Goal: Transaction & Acquisition: Register for event/course

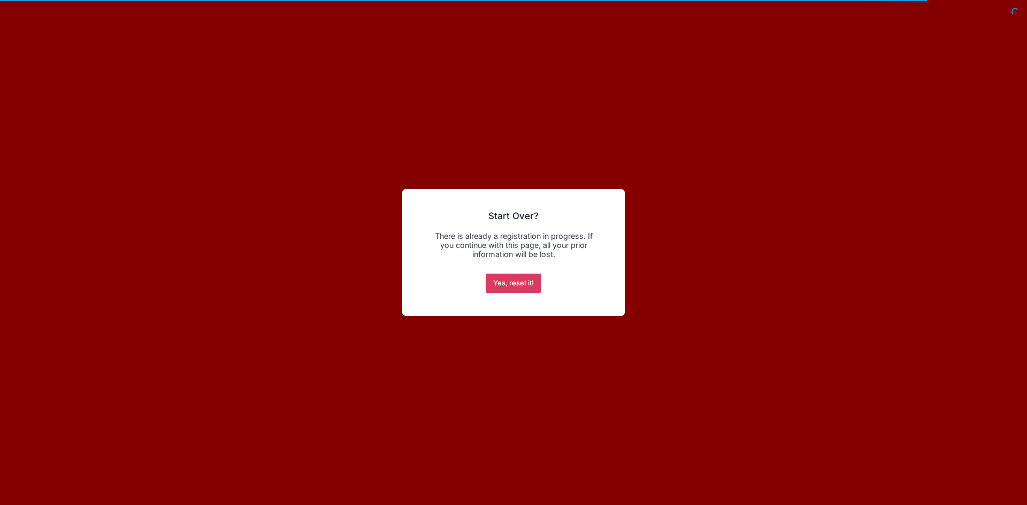
click at [513, 288] on button "Yes, reset it!" at bounding box center [514, 283] width 56 height 19
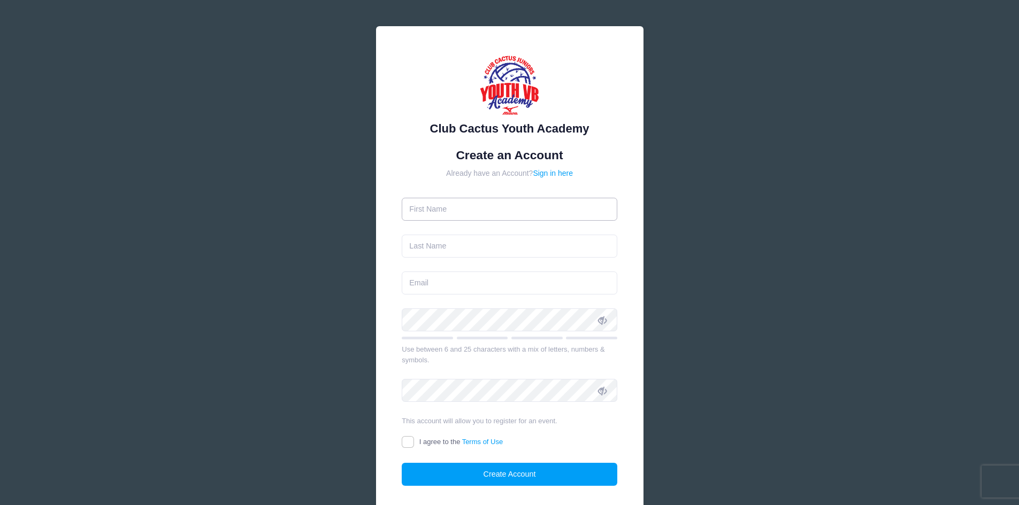
click at [462, 208] on input "text" at bounding box center [510, 209] width 216 height 23
type input "Cereza"
type input "Norris"
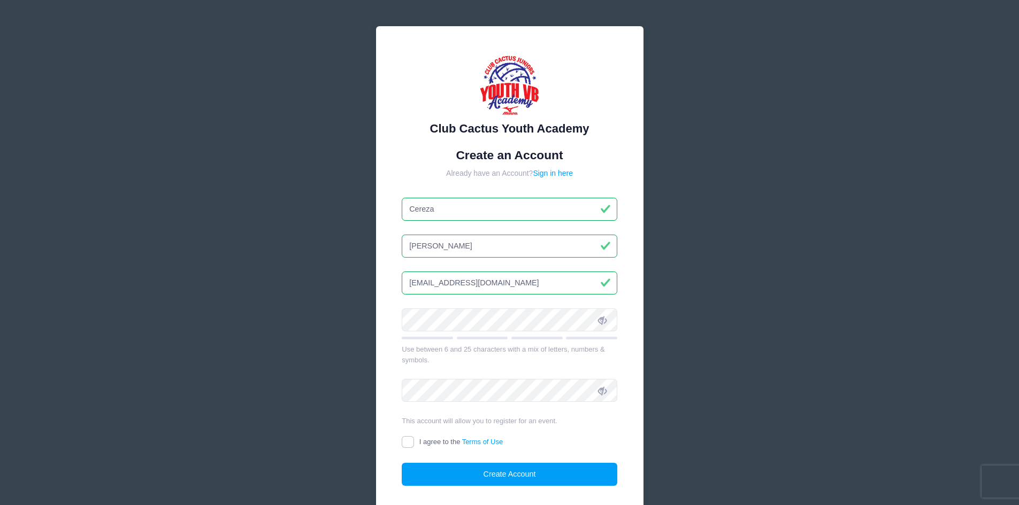
type input "cereza.prz@gmail.com"
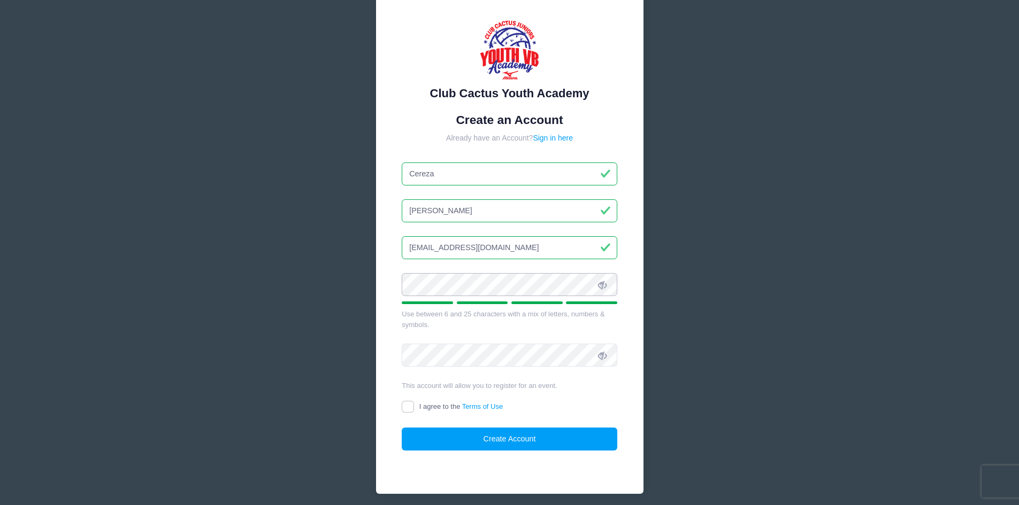
scroll to position [53, 0]
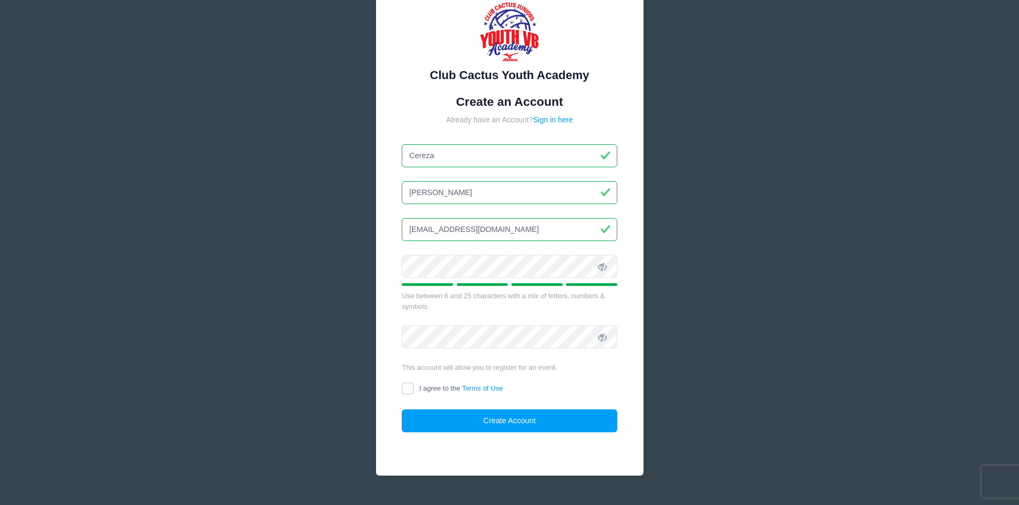
click at [604, 268] on icon at bounding box center [602, 267] width 9 height 9
click at [412, 390] on input "I agree to the Terms of Use" at bounding box center [408, 389] width 12 height 12
checkbox input "true"
click at [607, 340] on icon at bounding box center [602, 338] width 9 height 9
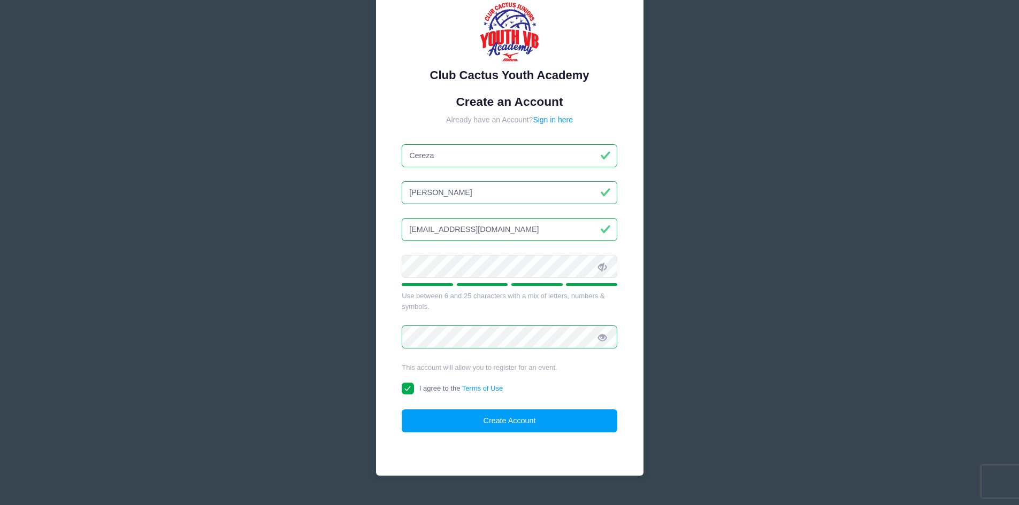
click at [607, 340] on icon at bounding box center [602, 338] width 9 height 9
click at [491, 418] on button "Create Account" at bounding box center [510, 421] width 216 height 23
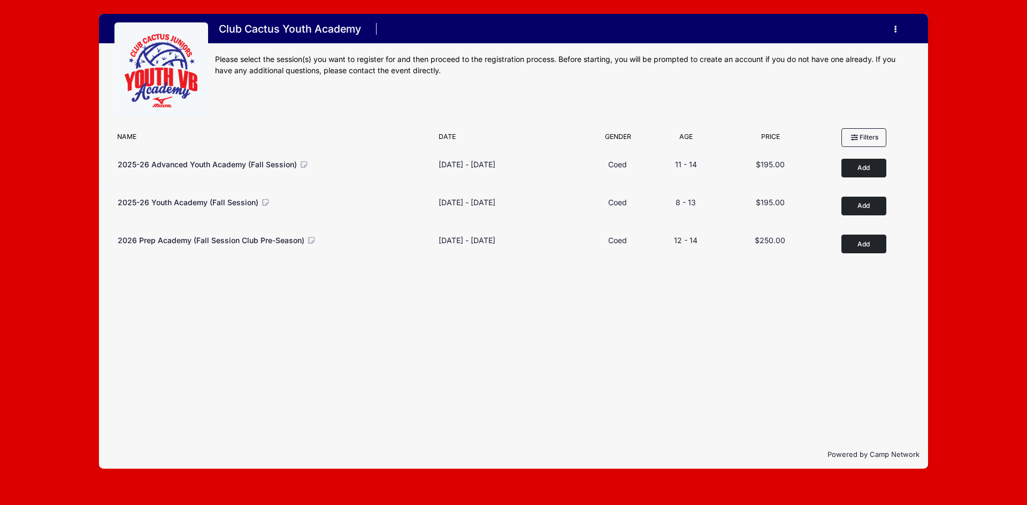
click at [404, 409] on div "Filter Options No sessions found matching your criteria Name Date Gender Filter…" at bounding box center [513, 282] width 829 height 318
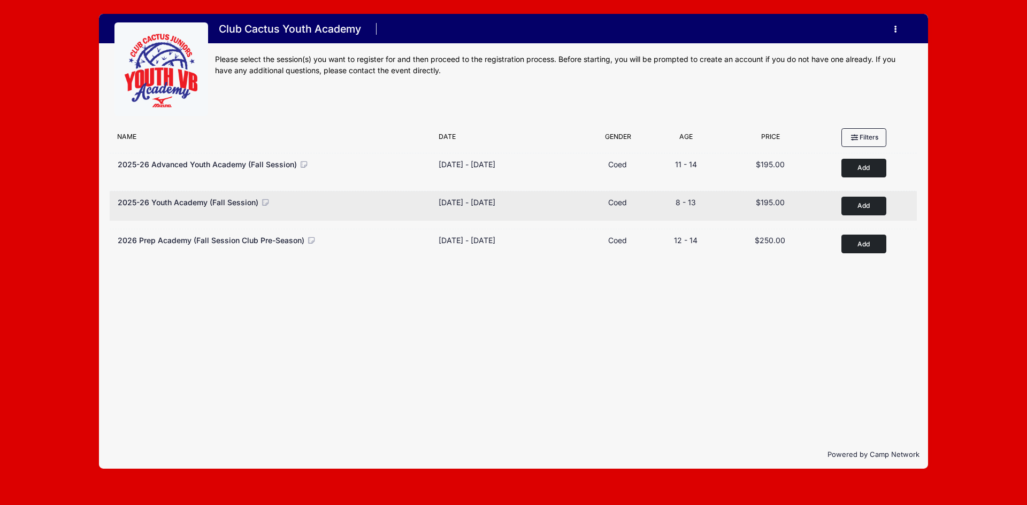
click at [263, 203] on icon at bounding box center [265, 202] width 10 height 7
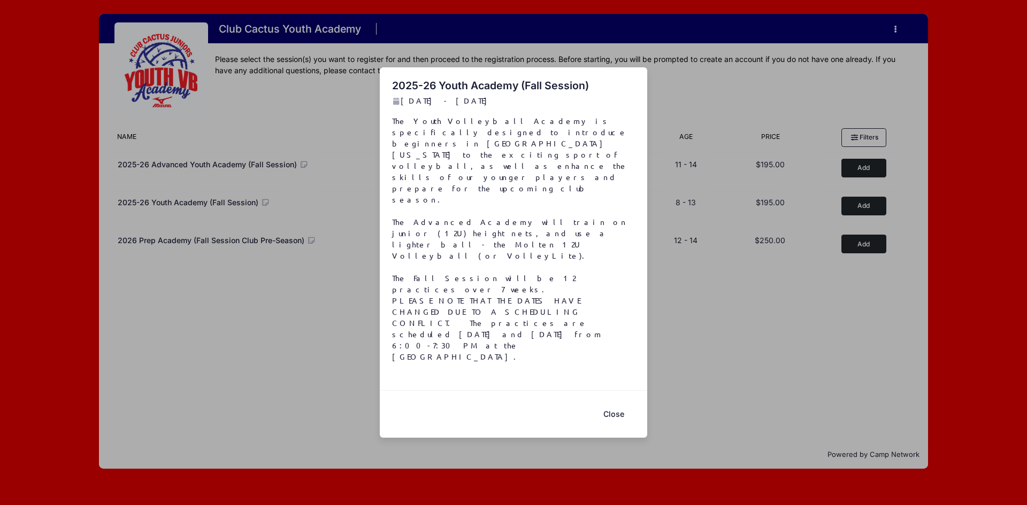
click at [617, 403] on button "Close" at bounding box center [613, 414] width 43 height 23
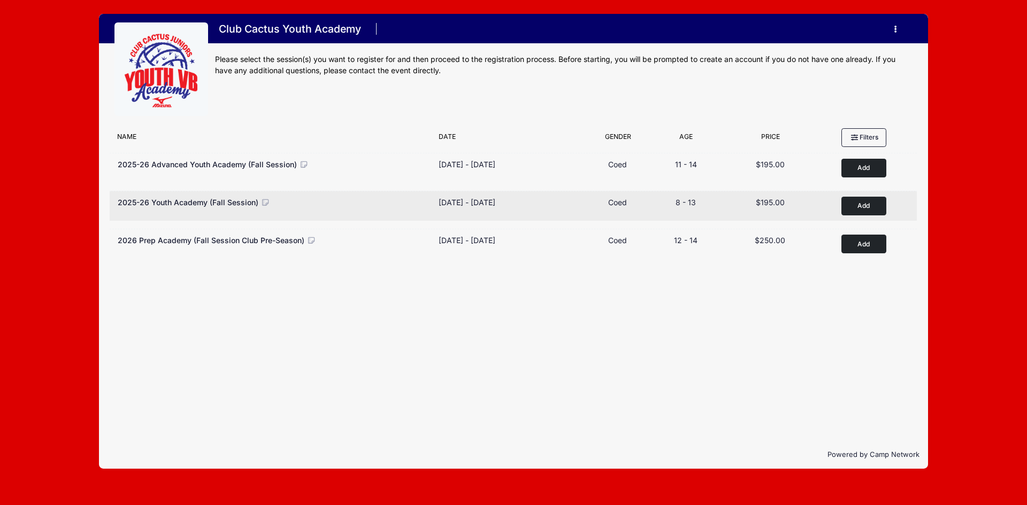
click at [856, 205] on button "Add to Cart" at bounding box center [863, 206] width 45 height 19
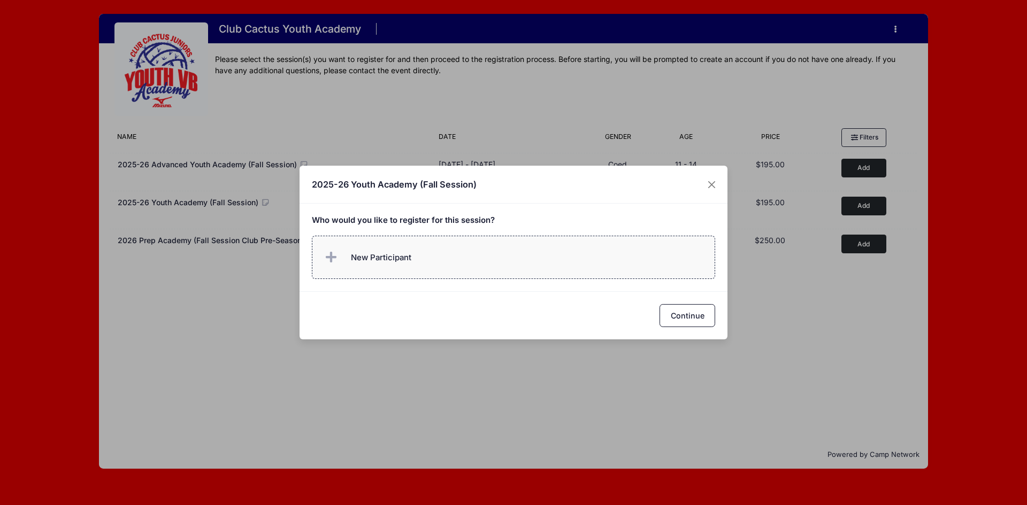
click at [410, 271] on label "New Participant" at bounding box center [514, 257] width 404 height 43
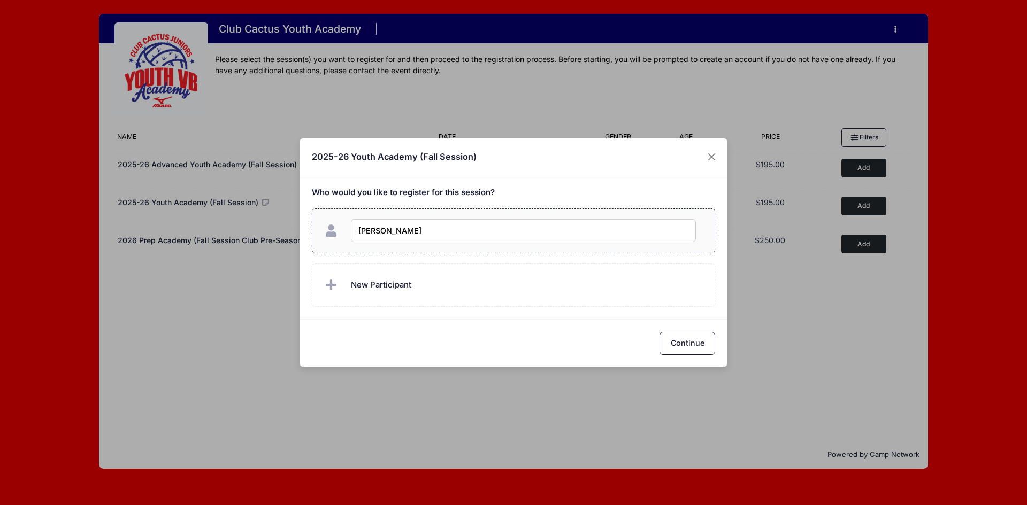
type input "Melina Sanchez"
checkbox input "true"
click at [676, 347] on button "Continue" at bounding box center [687, 343] width 56 height 23
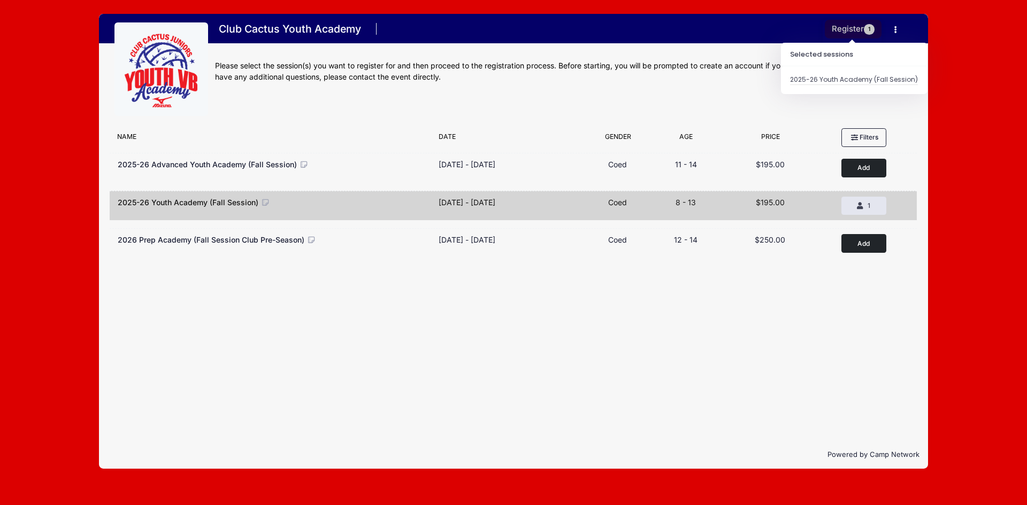
click at [852, 27] on button "Register 1" at bounding box center [853, 29] width 57 height 19
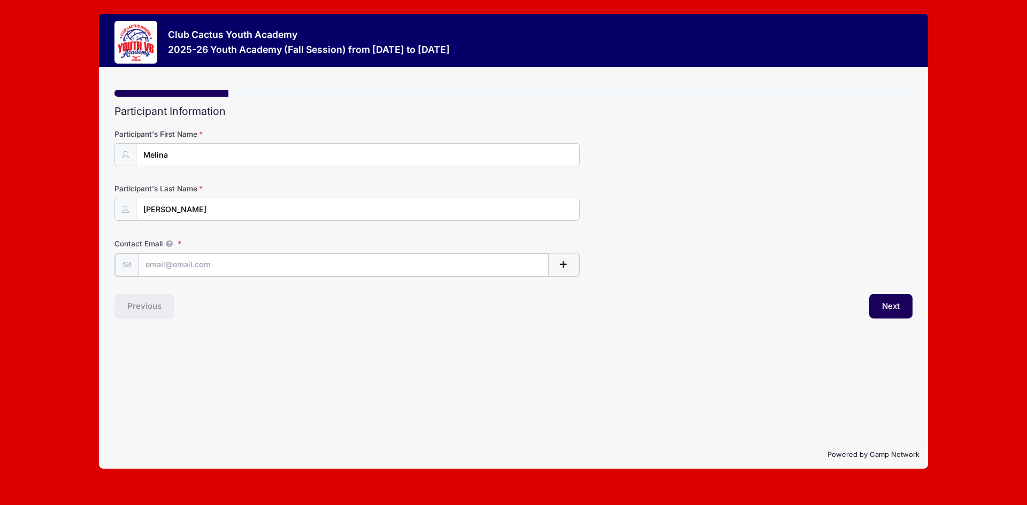
click at [281, 271] on input "Contact Email" at bounding box center [343, 265] width 411 height 23
type input "[EMAIL_ADDRESS][DOMAIN_NAME]"
click at [888, 306] on button "Next" at bounding box center [890, 305] width 43 height 25
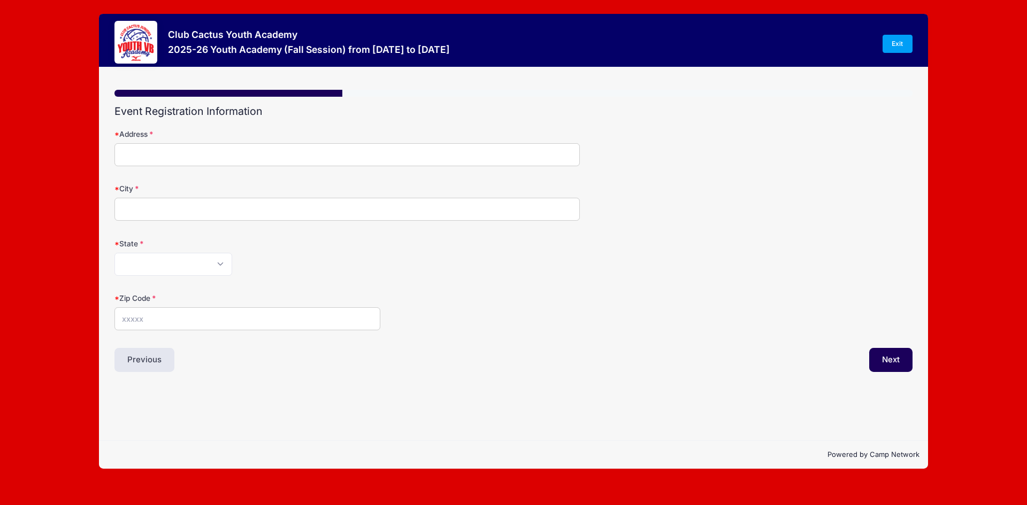
click at [214, 142] on div "Address" at bounding box center [513, 147] width 798 height 37
click at [225, 160] on input "Address" at bounding box center [346, 154] width 465 height 23
type input "357 W Elvira Rd"
type input "Tucson"
click at [220, 271] on select "Alabama Alaska American Samoa Arizona Arkansas Armed Forces Africa Armed Forces…" at bounding box center [173, 264] width 118 height 23
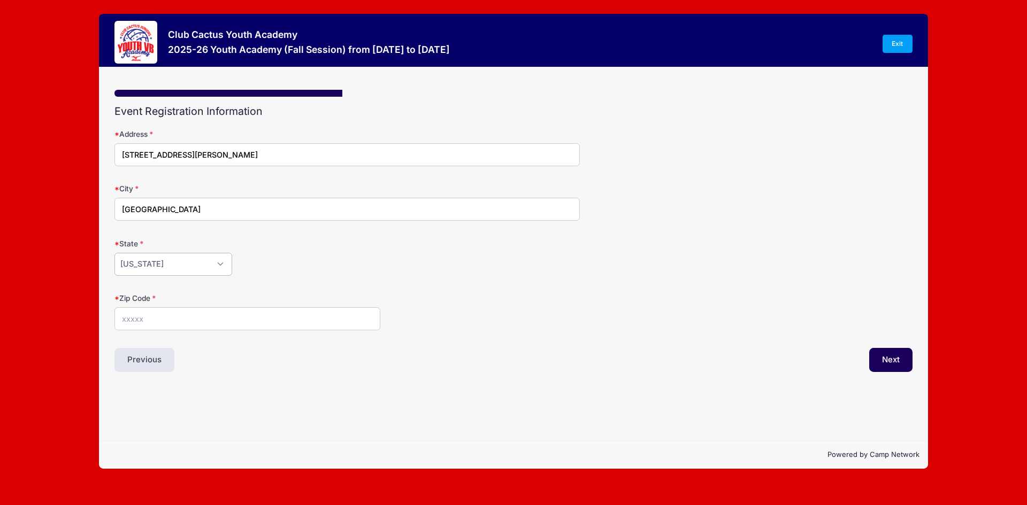
select select "AZ"
click at [114, 253] on select "Alabama Alaska American Samoa Arizona Arkansas Armed Forces Africa Armed Forces…" at bounding box center [173, 264] width 118 height 23
click at [173, 320] on input "Zip Code" at bounding box center [247, 319] width 266 height 23
type input "85756"
click at [890, 360] on button "Next" at bounding box center [890, 360] width 43 height 25
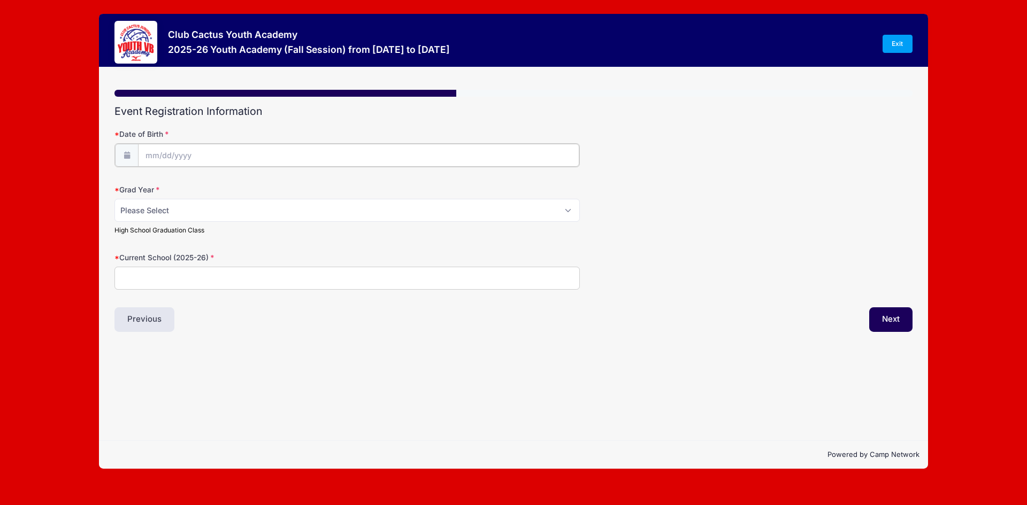
click at [186, 156] on input "Date of Birth" at bounding box center [358, 155] width 441 height 23
click at [155, 155] on input "Date of Birth" at bounding box center [358, 155] width 441 height 23
click at [252, 180] on span at bounding box center [251, 179] width 7 height 8
click at [252, 184] on span at bounding box center [251, 187] width 7 height 8
click at [252, 187] on span at bounding box center [251, 187] width 7 height 8
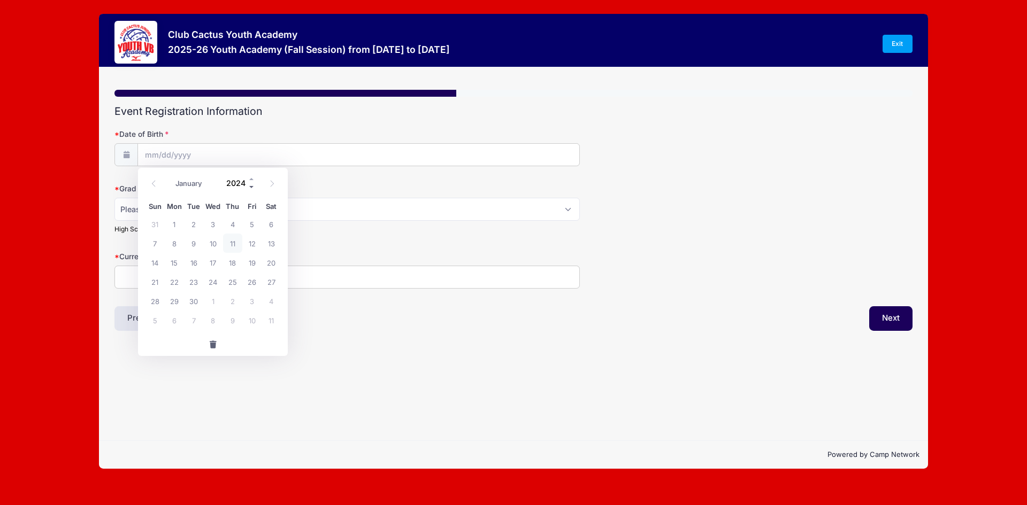
click at [252, 187] on span at bounding box center [251, 187] width 7 height 8
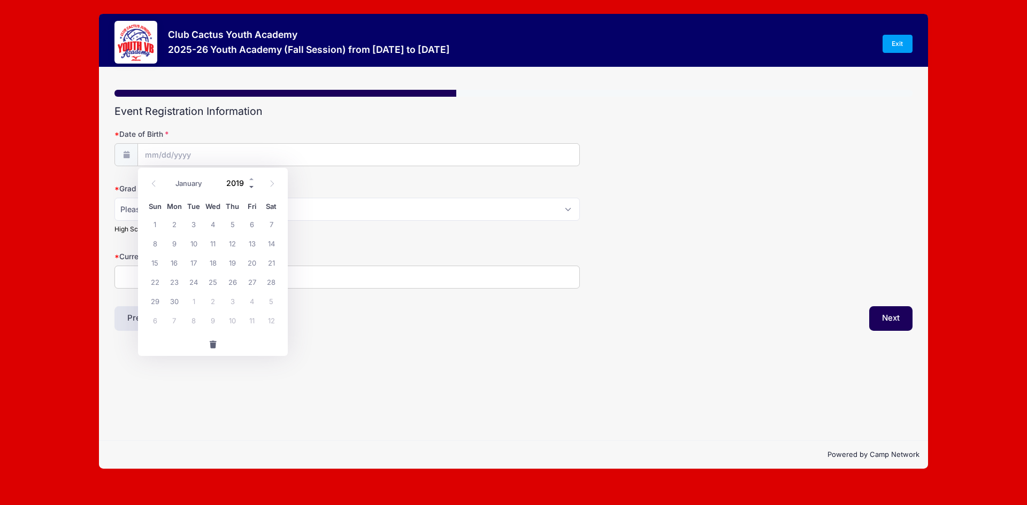
click at [252, 187] on span at bounding box center [251, 187] width 7 height 8
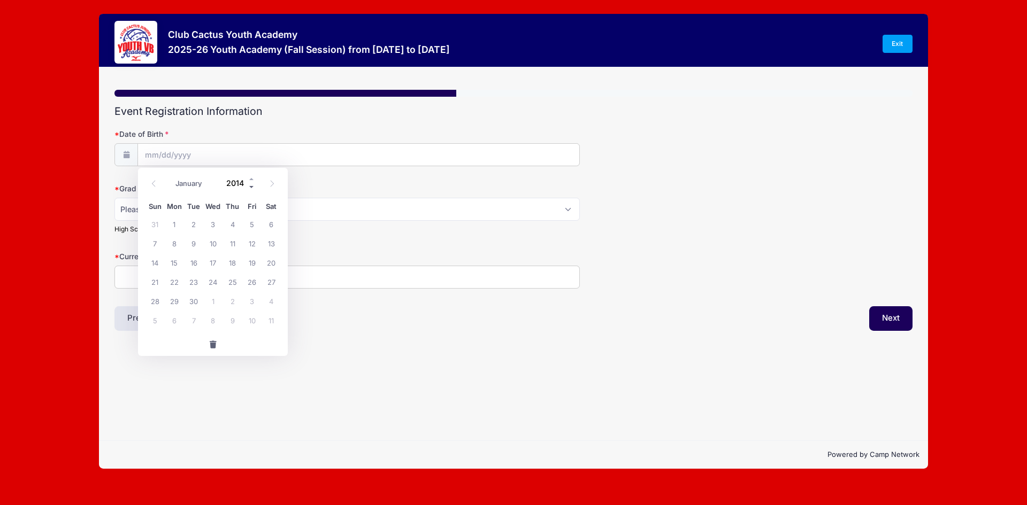
click at [252, 187] on span at bounding box center [251, 187] width 7 height 8
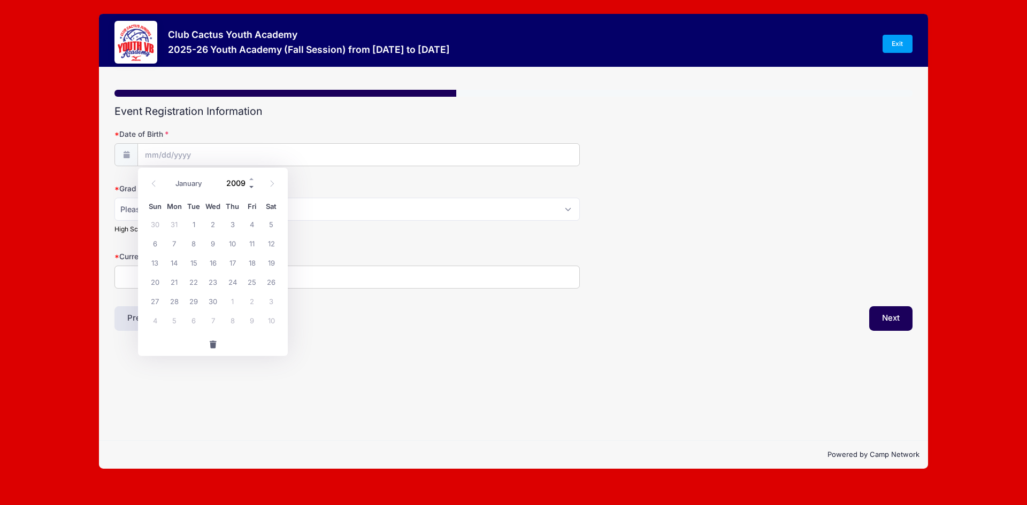
click at [252, 187] on span at bounding box center [251, 187] width 7 height 8
click at [251, 178] on span at bounding box center [251, 179] width 7 height 8
click at [252, 178] on span at bounding box center [251, 179] width 7 height 8
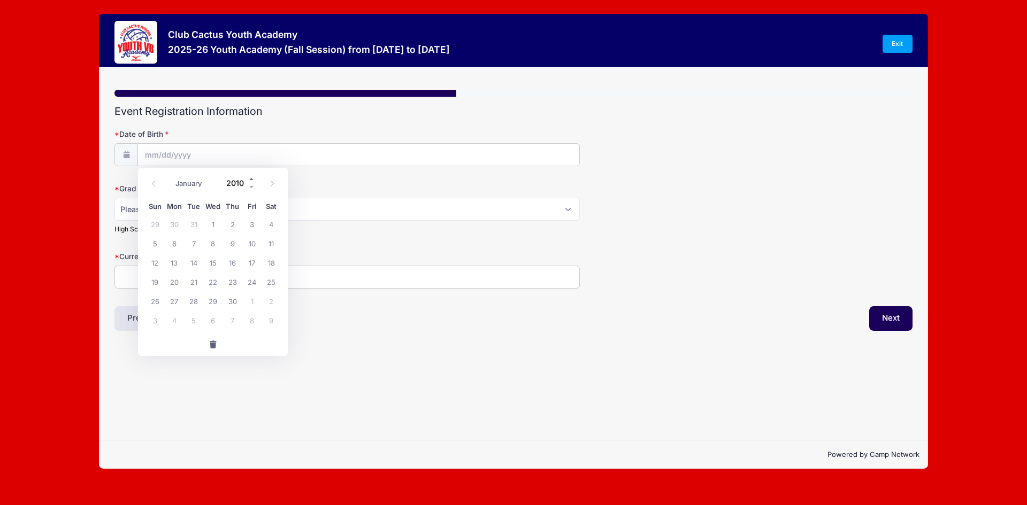
click at [252, 178] on span at bounding box center [251, 179] width 7 height 8
type input "2014"
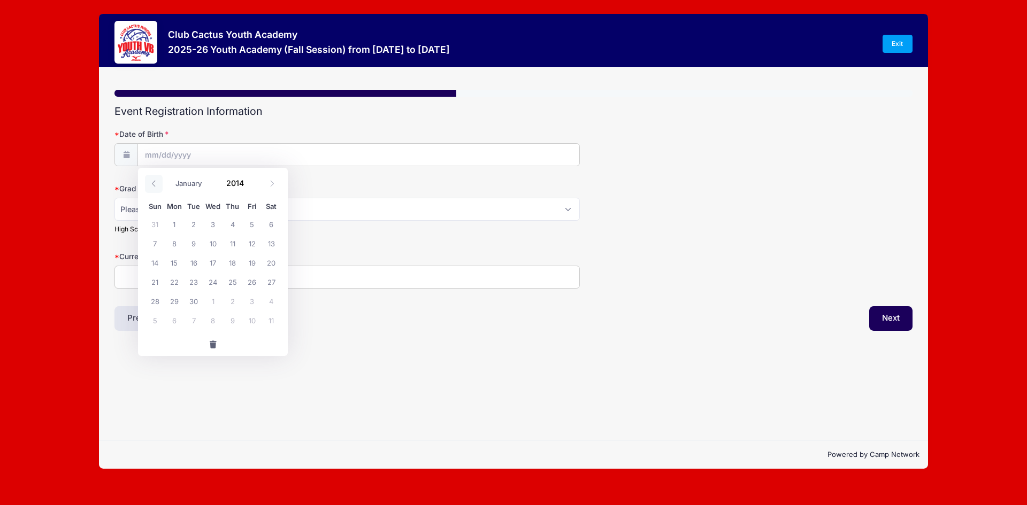
click at [157, 183] on icon at bounding box center [153, 183] width 7 height 7
click at [158, 183] on span at bounding box center [154, 184] width 18 height 18
select select "4"
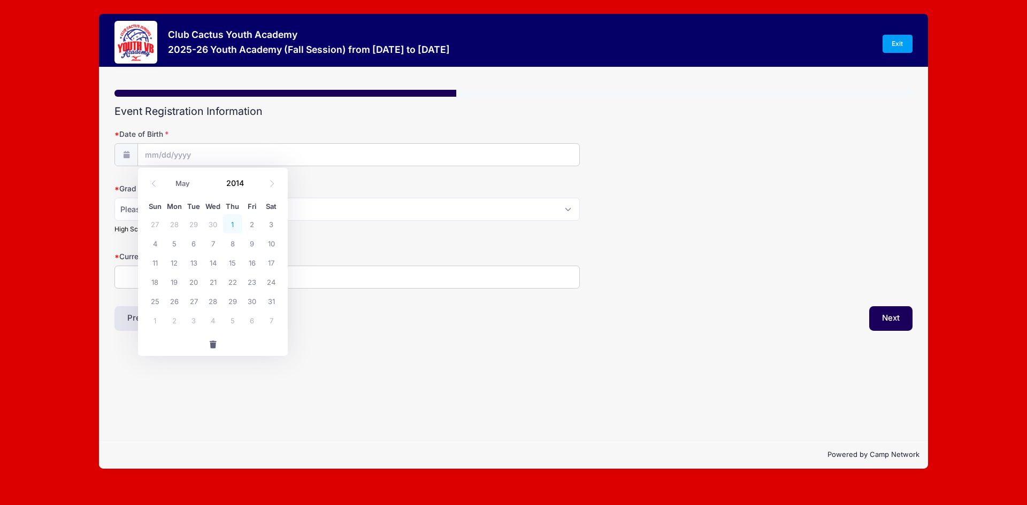
click at [228, 222] on span "1" at bounding box center [232, 223] width 19 height 19
type input "[DATE]"
click at [204, 215] on select "Please Select 2029 2030 2031 2032 2033 2034 2035 2036 2037 2038 2039 2040" at bounding box center [346, 209] width 465 height 23
click at [187, 214] on select "Please Select 2029 2030 2031 2032 2033 2034 2035 2036 2037 2038 2039 2040" at bounding box center [346, 209] width 465 height 23
click at [187, 212] on select "Please Select 2029 2030 2031 2032 2033 2034 2035 2036 2037 2038 2039 2040" at bounding box center [346, 209] width 465 height 23
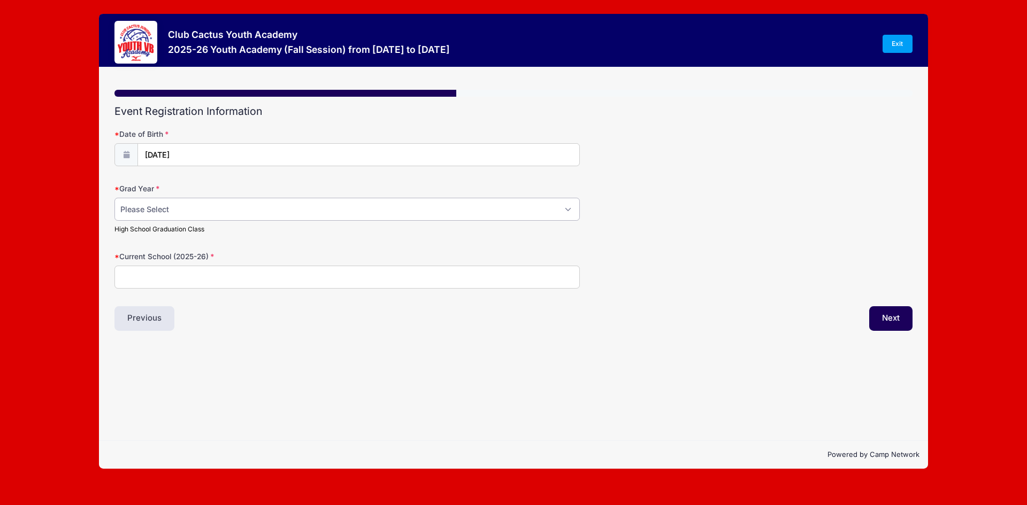
select select "2030"
click at [114, 198] on select "Please Select 2029 2030 2031 2032 2033 2034 2035 2036 2037 2038 2039 2040" at bounding box center [346, 209] width 465 height 23
click at [233, 283] on input "Current School (2025-26)" at bounding box center [346, 277] width 465 height 23
type input "[PERSON_NAME][GEOGRAPHIC_DATA]"
click at [567, 216] on select "Please Select 2029 2030 2031 2032 2033 2034 2035 2036 2037 2038 2039 2040" at bounding box center [346, 209] width 465 height 23
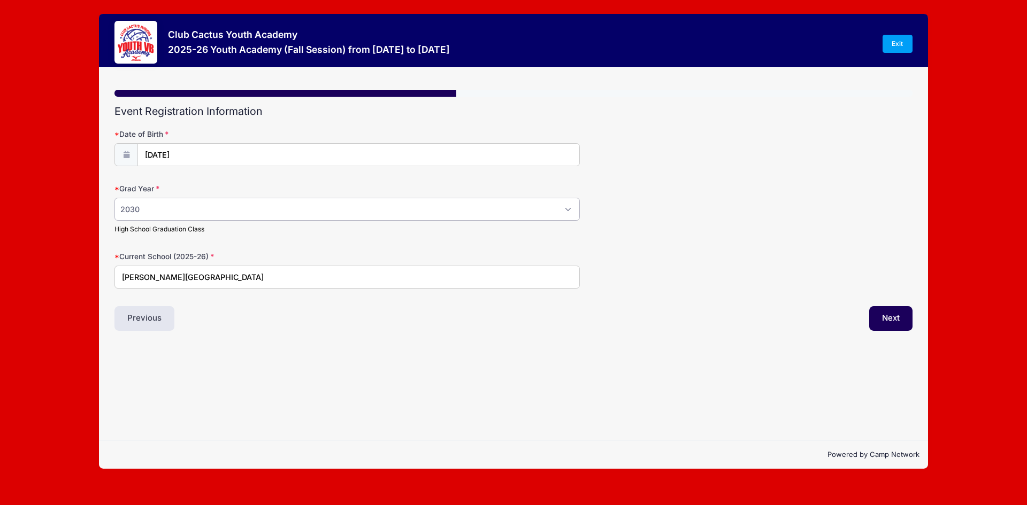
select select "2032"
click at [114, 198] on select "Please Select 2029 2030 2031 2032 2033 2034 2035 2036 2037 2038 2039 2040" at bounding box center [346, 209] width 465 height 23
click at [899, 314] on button "Next" at bounding box center [890, 318] width 43 height 25
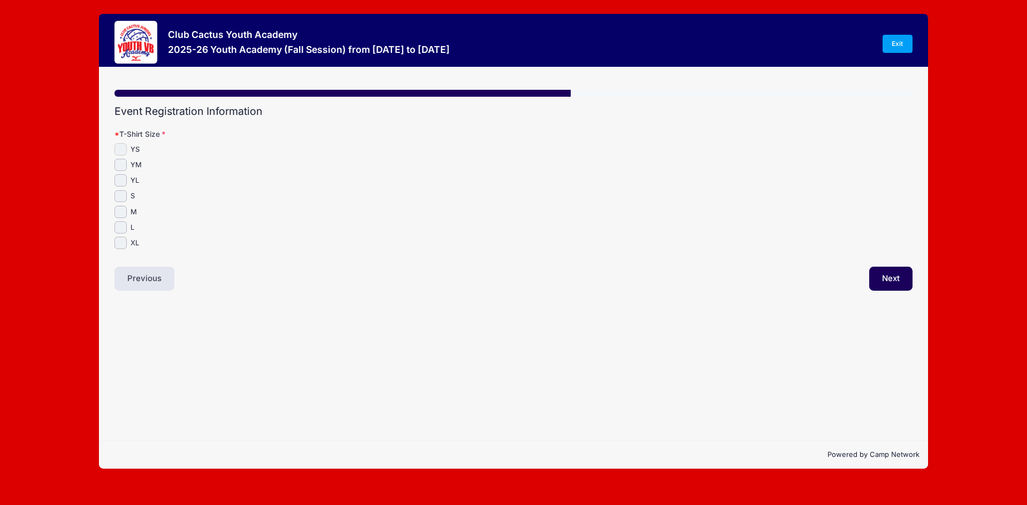
click at [122, 147] on input "YS" at bounding box center [120, 149] width 12 height 12
checkbox input "true"
click at [888, 286] on button "Next" at bounding box center [890, 279] width 43 height 25
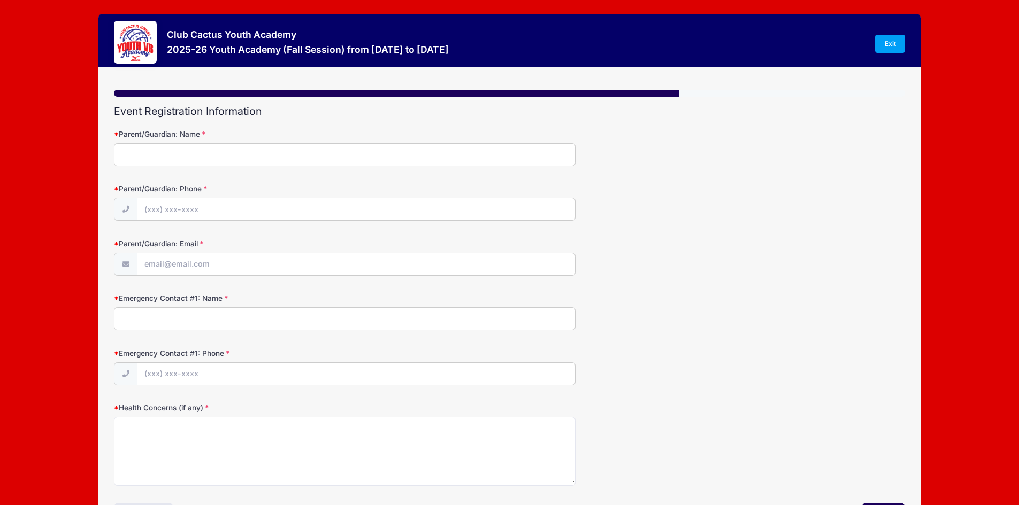
click at [255, 159] on input "Parent/Guardian: Name" at bounding box center [345, 154] width 462 height 23
type input "[PERSON_NAME]"
type input "[PHONE_NUMBER]"
click at [239, 268] on input "Parent/Guardian: Email" at bounding box center [356, 265] width 438 height 23
type input "[EMAIL_ADDRESS][DOMAIN_NAME]"
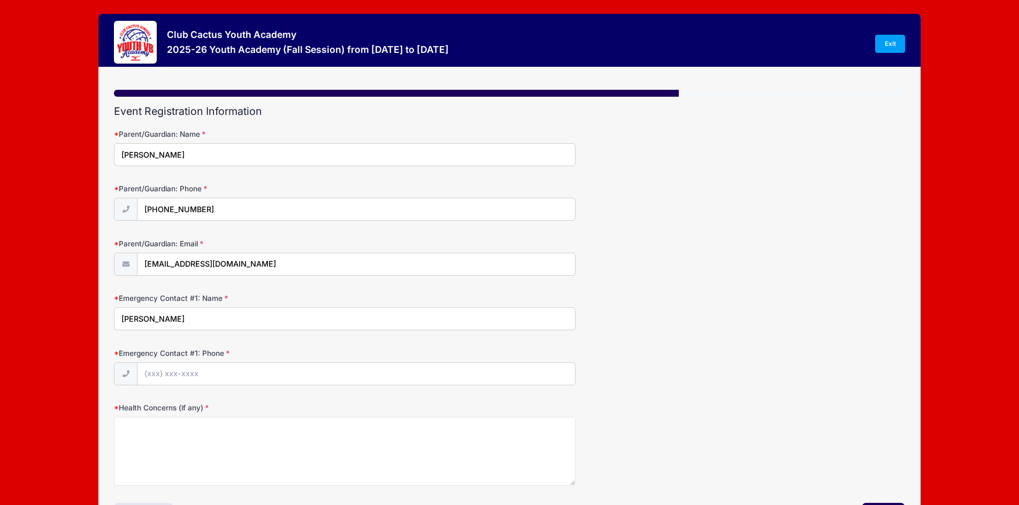
type input "[PERSON_NAME]"
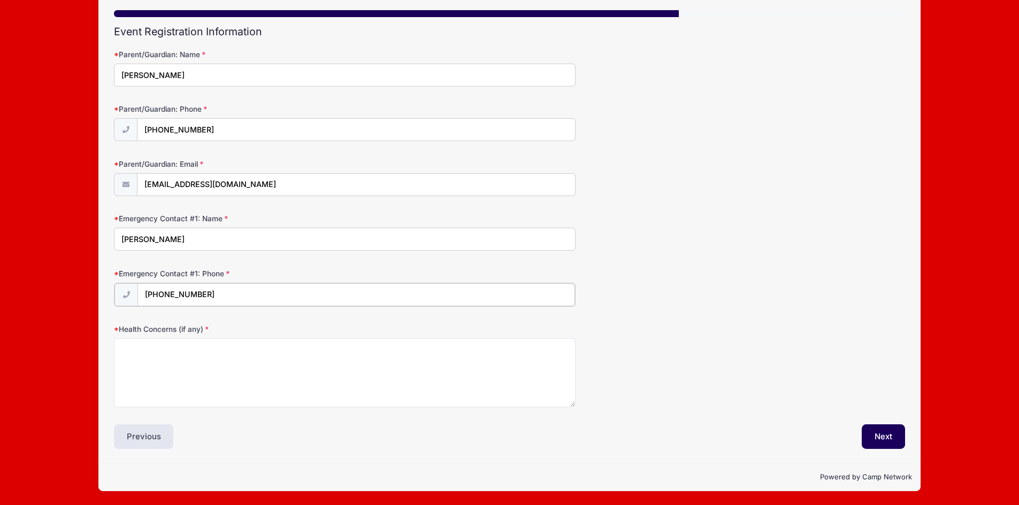
type input "[PHONE_NUMBER]"
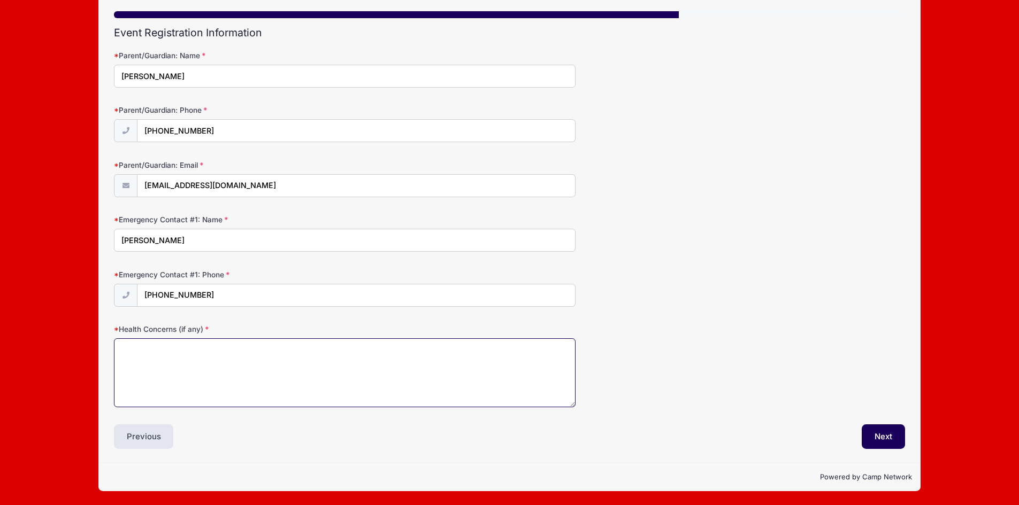
scroll to position [79, 0]
click at [195, 358] on textarea "Health Concerns (if any)" at bounding box center [345, 373] width 462 height 69
type textarea "na"
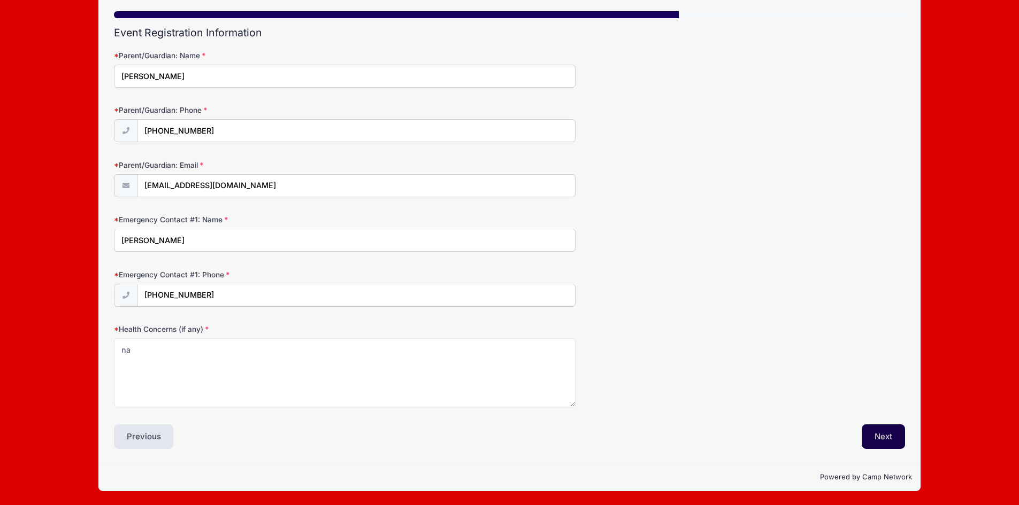
click at [884, 441] on button "Next" at bounding box center [883, 437] width 43 height 25
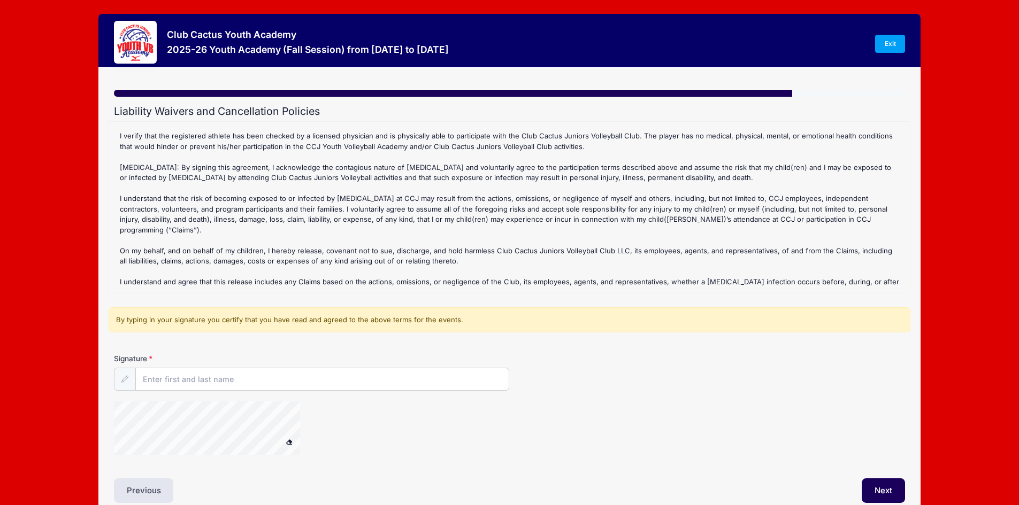
scroll to position [54, 0]
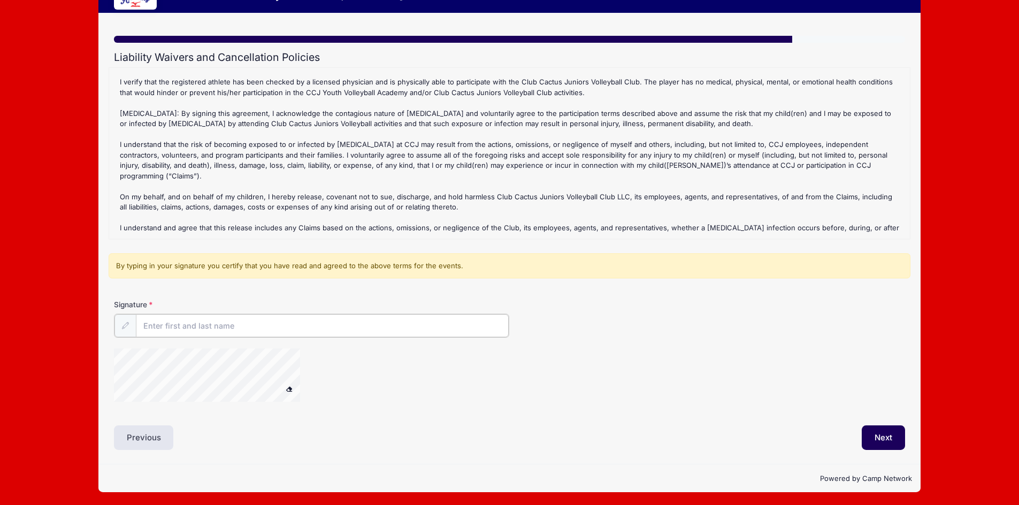
click at [187, 329] on input "Signature" at bounding box center [322, 325] width 373 height 23
type input "Cereza Sanchez"
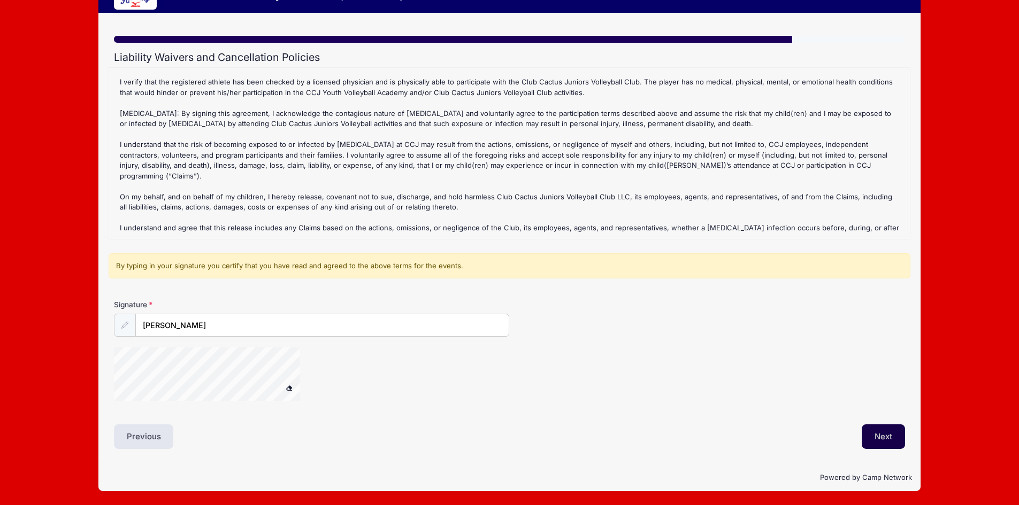
click at [884, 441] on button "Next" at bounding box center [883, 437] width 43 height 25
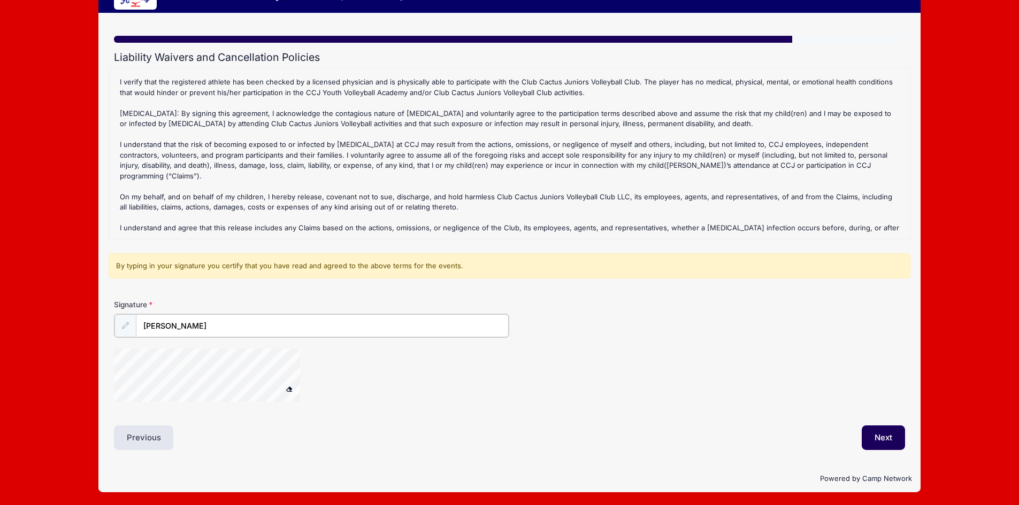
click at [249, 326] on input "Cereza Sanchez" at bounding box center [322, 325] width 373 height 23
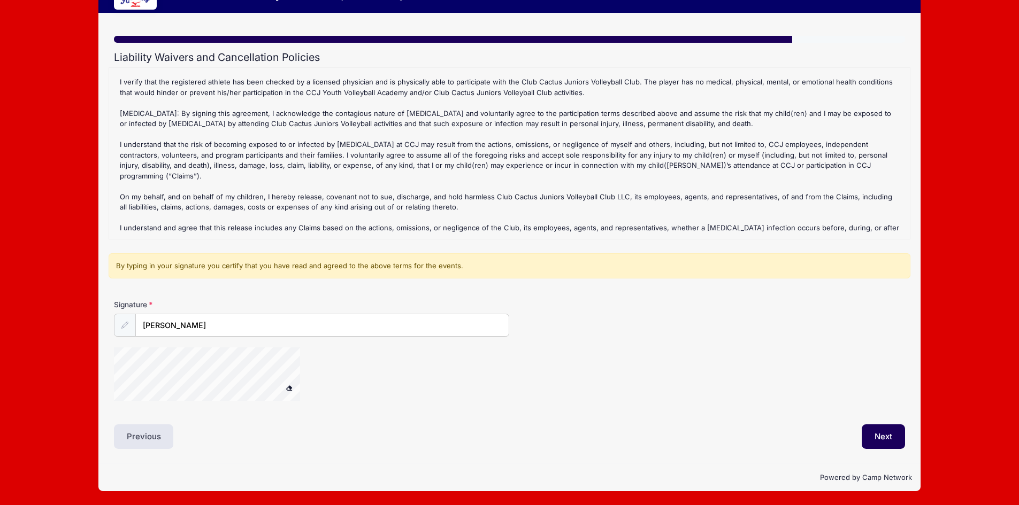
click at [291, 259] on div "By typing in your signature you certify that you have read and agreed to the ab…" at bounding box center [510, 267] width 802 height 26
click at [429, 136] on div "2025-26 Youth Academy (Fall Session) Refund Policy : All Academy Fees must be p…" at bounding box center [509, 153] width 790 height 160
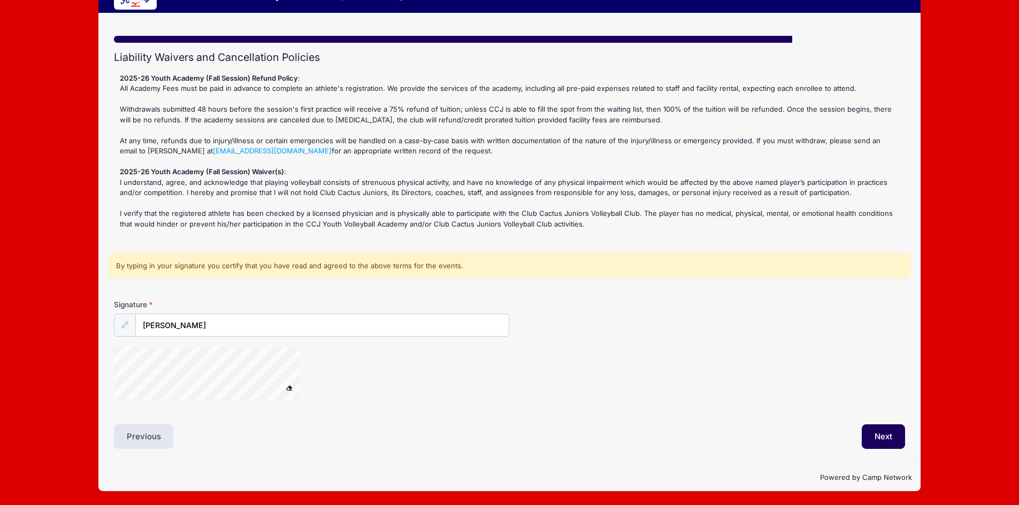
click at [286, 389] on span at bounding box center [289, 388] width 7 height 6
click at [891, 436] on button "Next" at bounding box center [883, 437] width 43 height 25
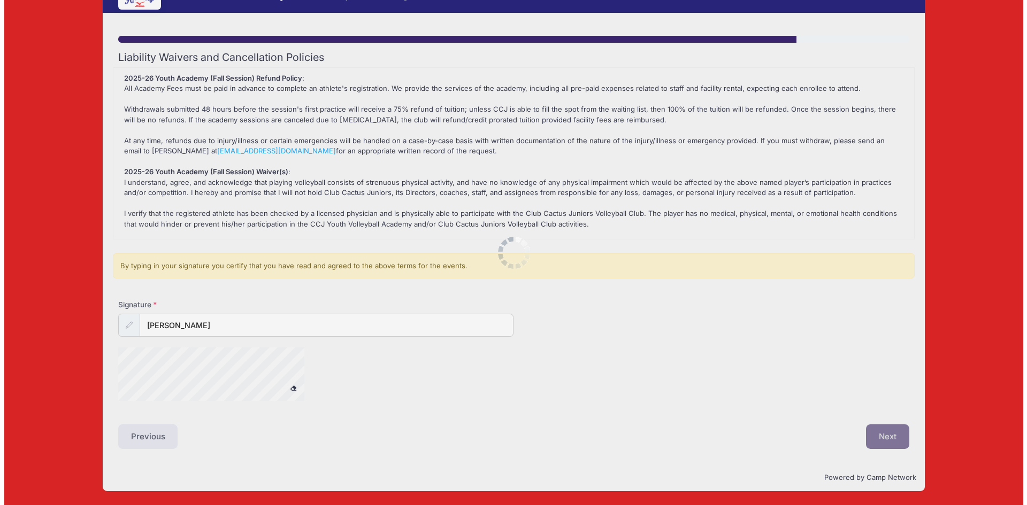
scroll to position [0, 0]
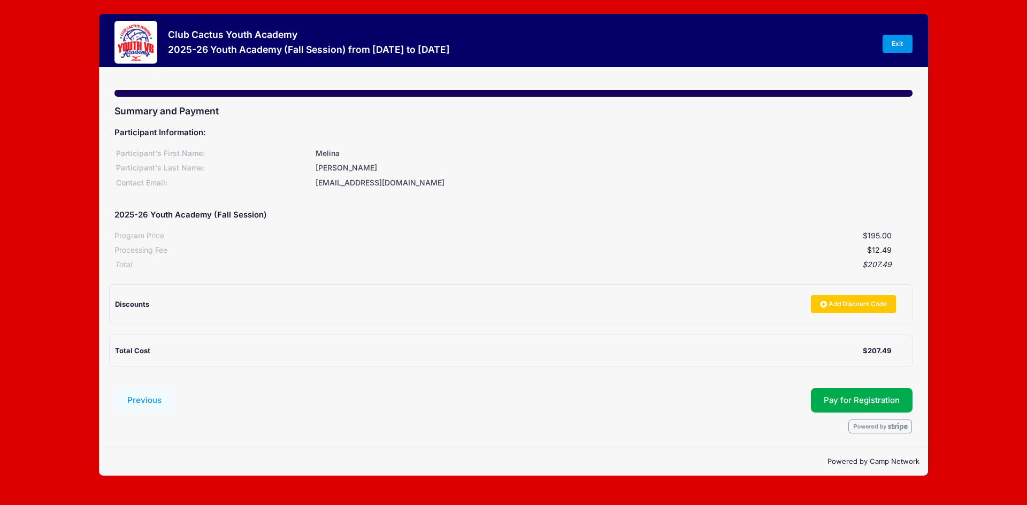
click at [900, 44] on link "Exit" at bounding box center [898, 44] width 30 height 18
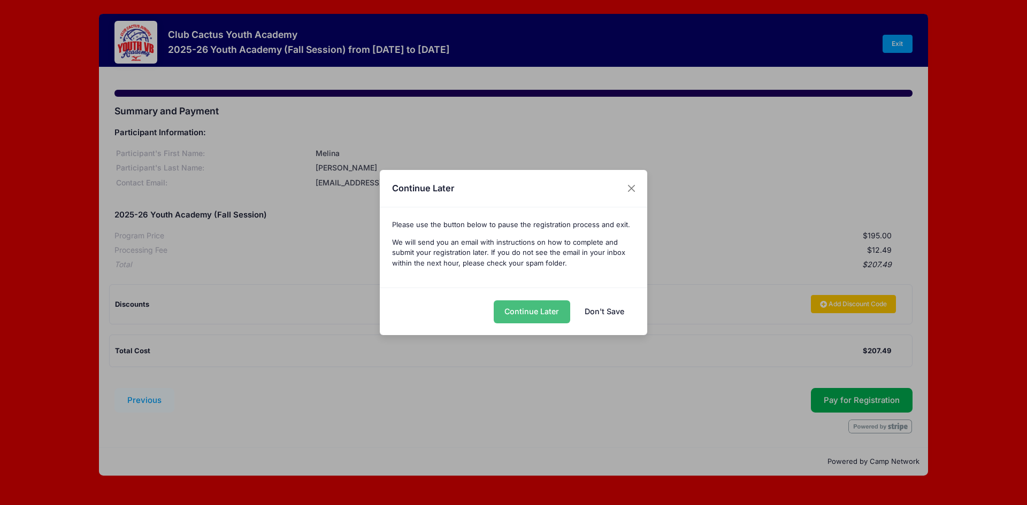
click at [550, 311] on button "Continue Later" at bounding box center [532, 312] width 76 height 23
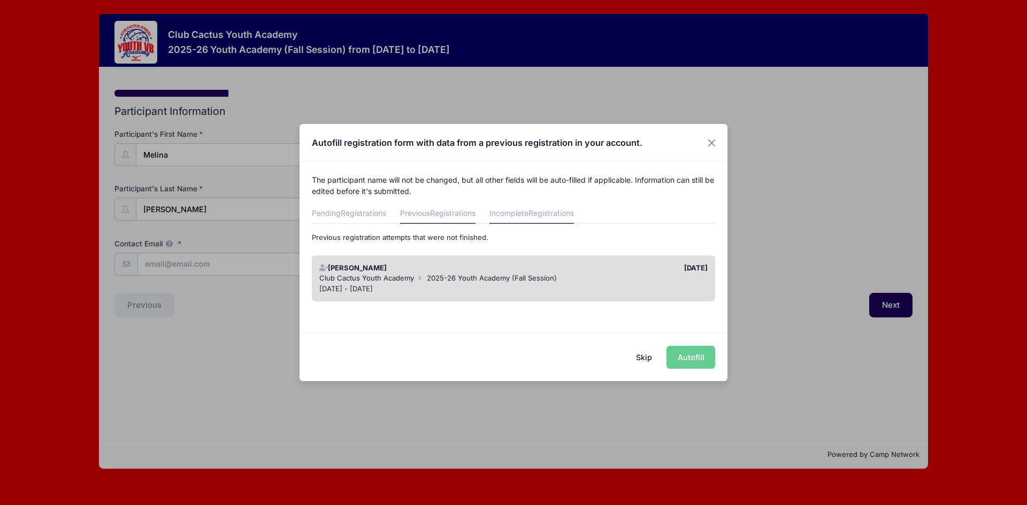
click at [461, 211] on span "Registrations" at bounding box center [452, 213] width 45 height 9
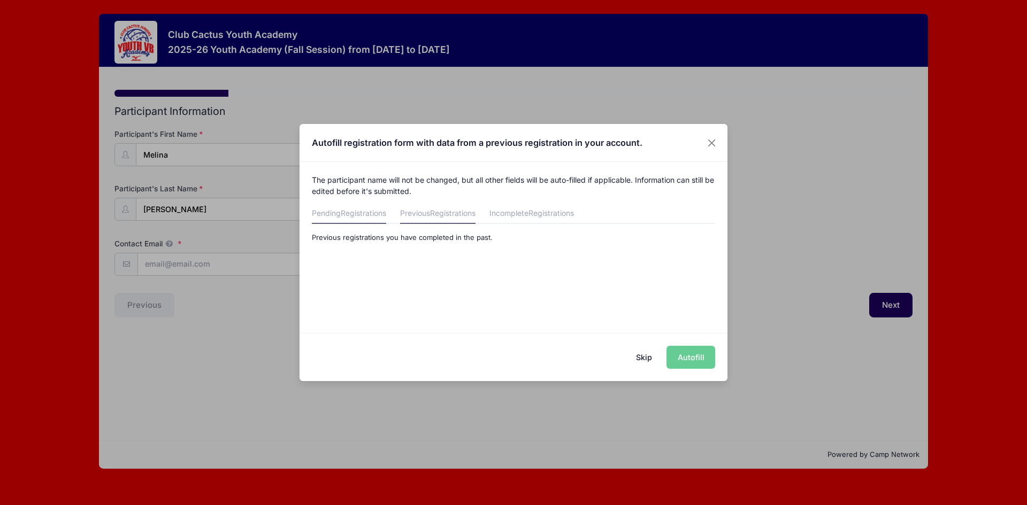
click at [372, 213] on span "Registrations" at bounding box center [363, 213] width 45 height 9
click at [528, 218] on link "Incomplete Registrations" at bounding box center [531, 214] width 85 height 19
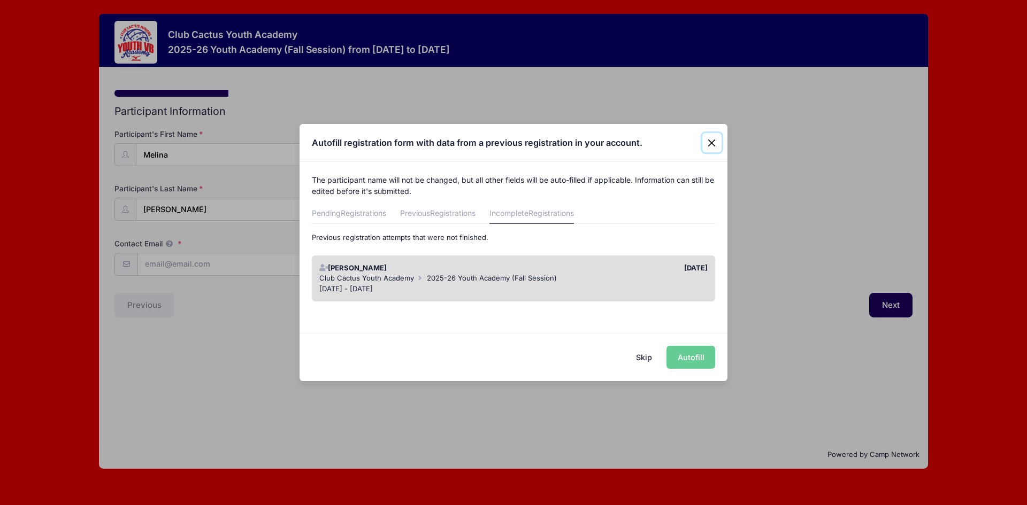
click at [715, 142] on button "Close" at bounding box center [711, 142] width 19 height 19
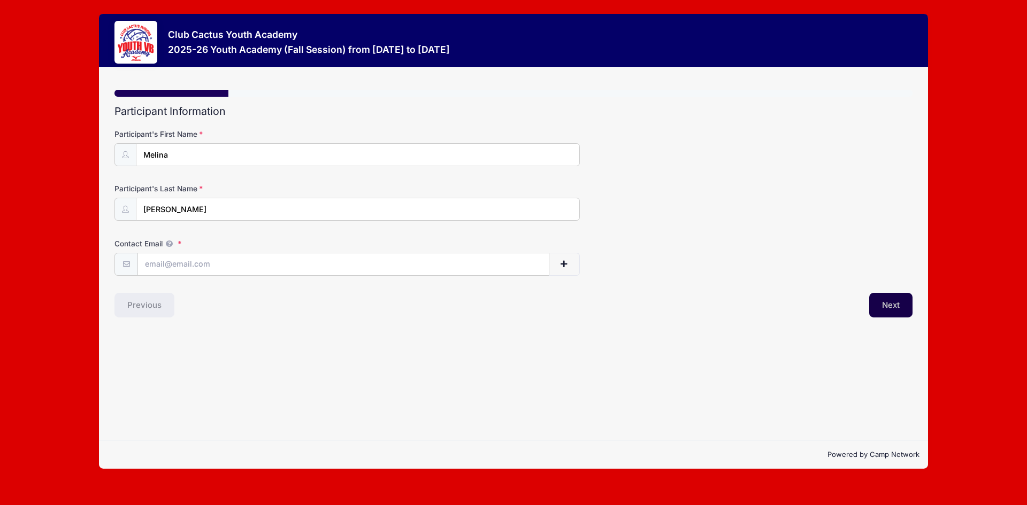
click at [901, 300] on button "Next" at bounding box center [890, 305] width 43 height 25
click at [323, 267] on input "Contact Email" at bounding box center [343, 265] width 411 height 23
type input "[EMAIL_ADDRESS][DOMAIN_NAME]"
click at [890, 300] on button "Next" at bounding box center [890, 305] width 43 height 25
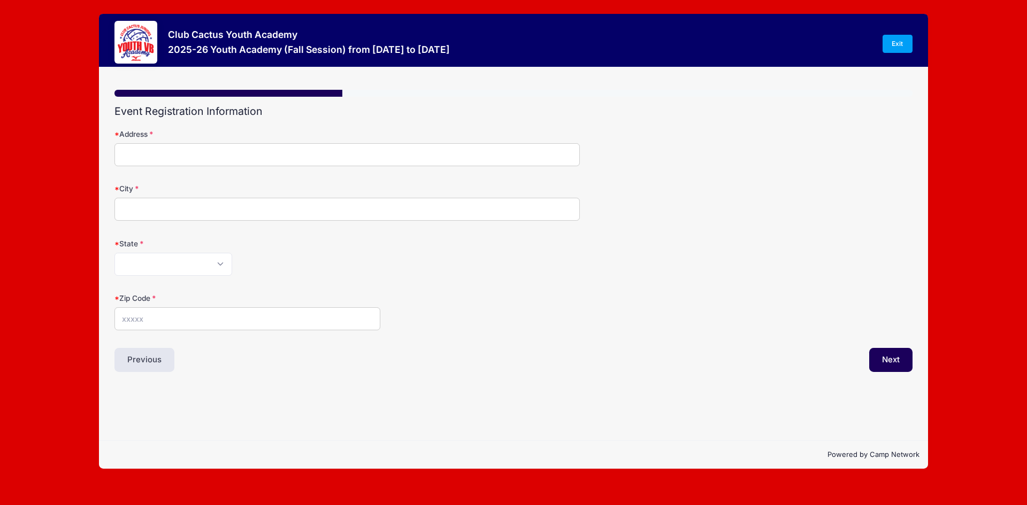
click at [235, 147] on input "Address" at bounding box center [346, 154] width 465 height 23
type input "[STREET_ADDRESS][PERSON_NAME]"
click at [187, 209] on input "City" at bounding box center [346, 209] width 465 height 23
type input "[GEOGRAPHIC_DATA]"
click at [177, 260] on select "[US_STATE] [US_STATE] [US_STATE] [US_STATE] [US_STATE] Armed Forces Africa Arme…" at bounding box center [173, 264] width 118 height 23
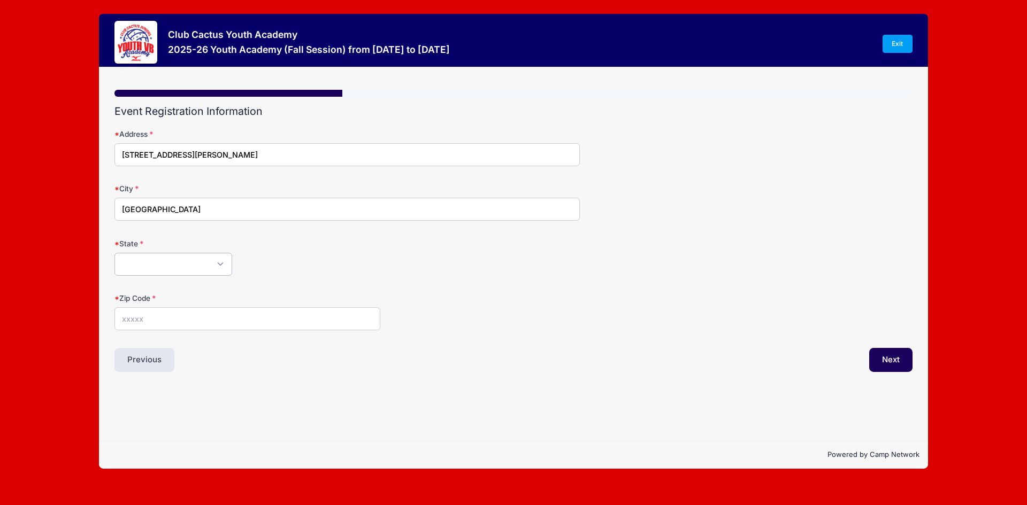
select select "AZ"
click at [114, 253] on select "[US_STATE] [US_STATE] [US_STATE] [US_STATE] [US_STATE] Armed Forces Africa Arme…" at bounding box center [173, 264] width 118 height 23
click at [186, 319] on input "Zip Code" at bounding box center [247, 319] width 266 height 23
type input "85756"
click at [898, 363] on button "Next" at bounding box center [890, 360] width 43 height 25
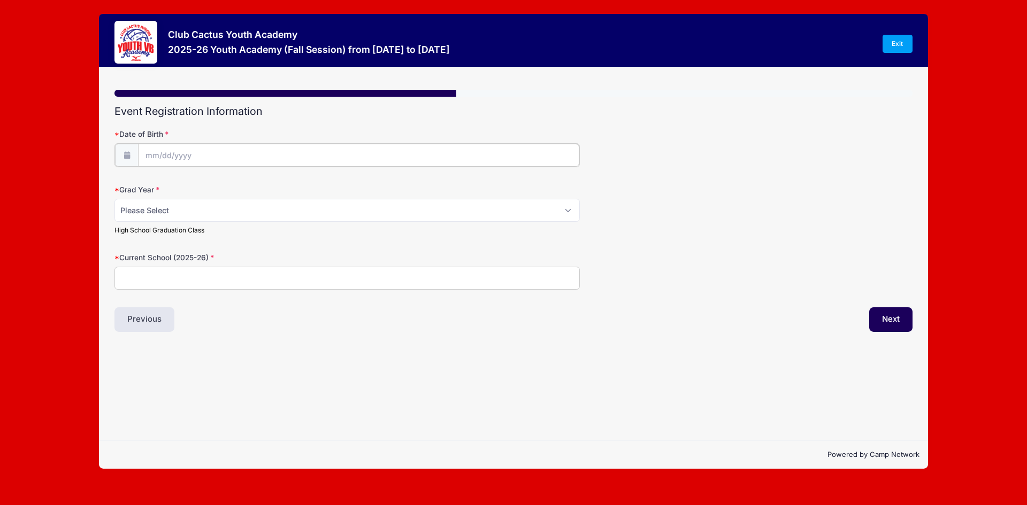
click at [228, 151] on input "Date of Birth" at bounding box center [358, 155] width 441 height 23
click at [251, 188] on span at bounding box center [251, 187] width 7 height 8
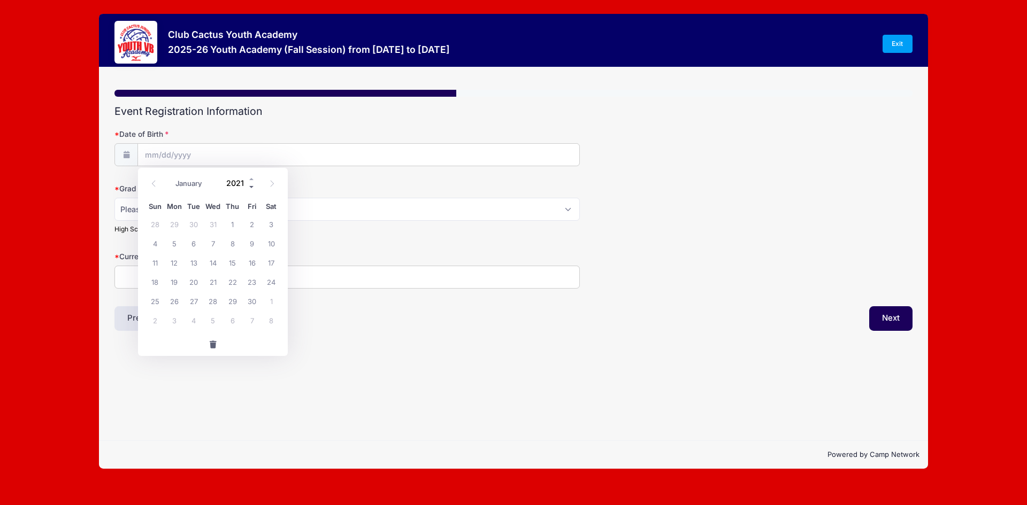
click at [251, 188] on span at bounding box center [251, 187] width 7 height 8
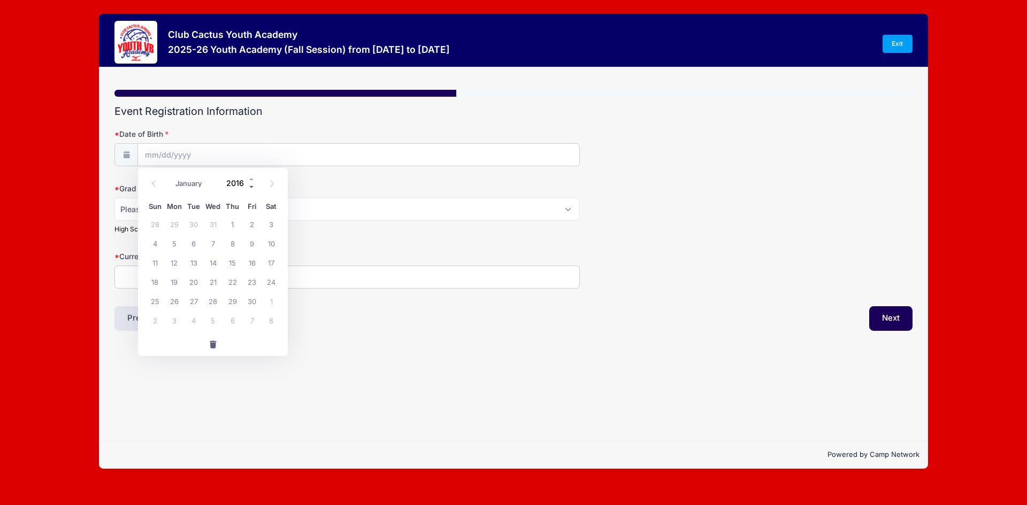
click at [251, 188] on span at bounding box center [251, 187] width 7 height 8
type input "2014"
click at [154, 186] on icon at bounding box center [153, 183] width 7 height 7
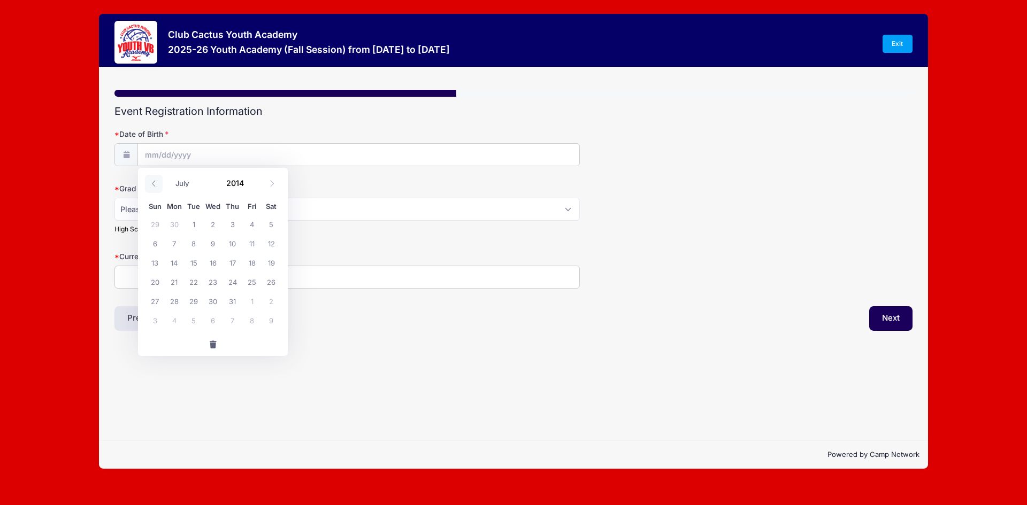
click at [154, 186] on icon at bounding box center [153, 183] width 7 height 7
select select "4"
click at [231, 223] on span "1" at bounding box center [232, 223] width 19 height 19
type input "[DATE]"
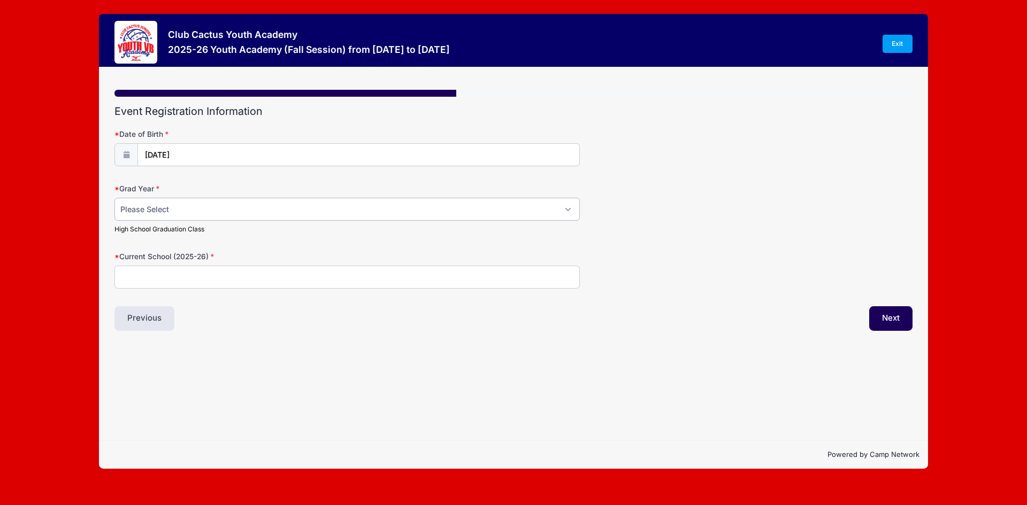
click at [170, 214] on select "Please Select 2029 2030 2031 2032 2033 2034 2035 2036 2037 2038 2039 2040" at bounding box center [346, 209] width 465 height 23
select select "2032"
click at [114, 198] on select "Please Select 2029 2030 2031 2032 2033 2034 2035 2036 2037 2038 2039 2040" at bounding box center [346, 209] width 465 height 23
click at [154, 280] on input "Current School (2025-26)" at bounding box center [346, 277] width 465 height 23
type input "[PERSON_NAME][GEOGRAPHIC_DATA]"
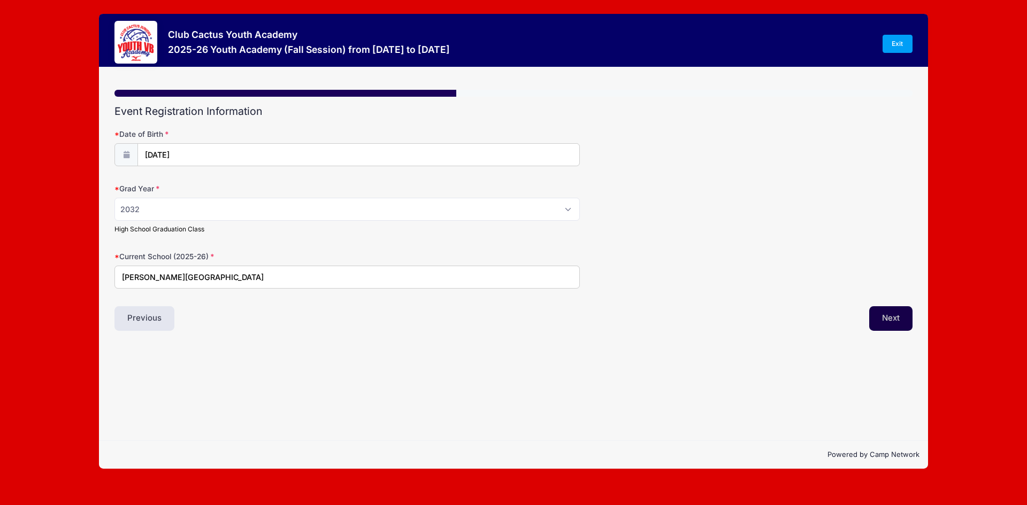
click at [898, 312] on button "Next" at bounding box center [890, 318] width 43 height 25
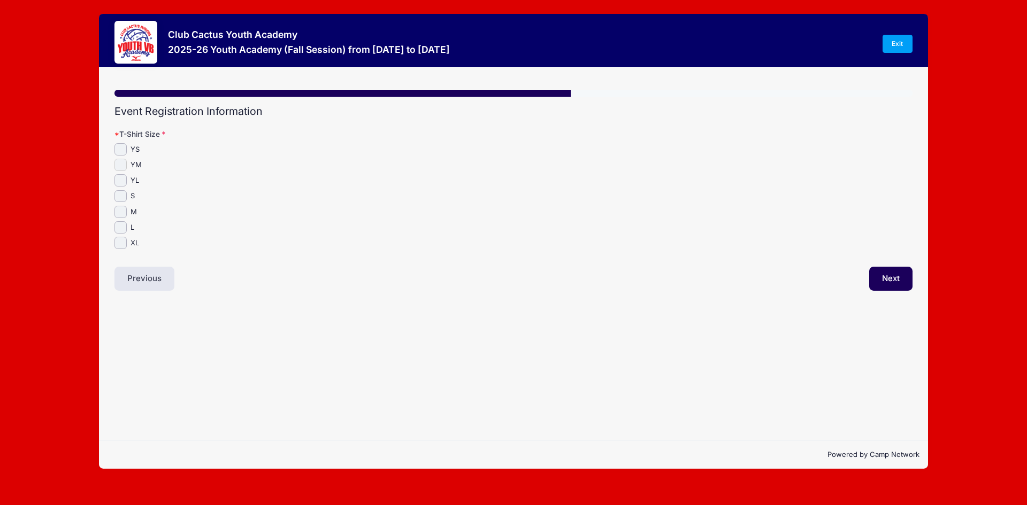
click at [121, 166] on input "YM" at bounding box center [120, 165] width 12 height 12
checkbox input "true"
click at [120, 197] on input "S" at bounding box center [120, 196] width 12 height 12
checkbox input "true"
click at [122, 160] on input "YM" at bounding box center [120, 165] width 12 height 12
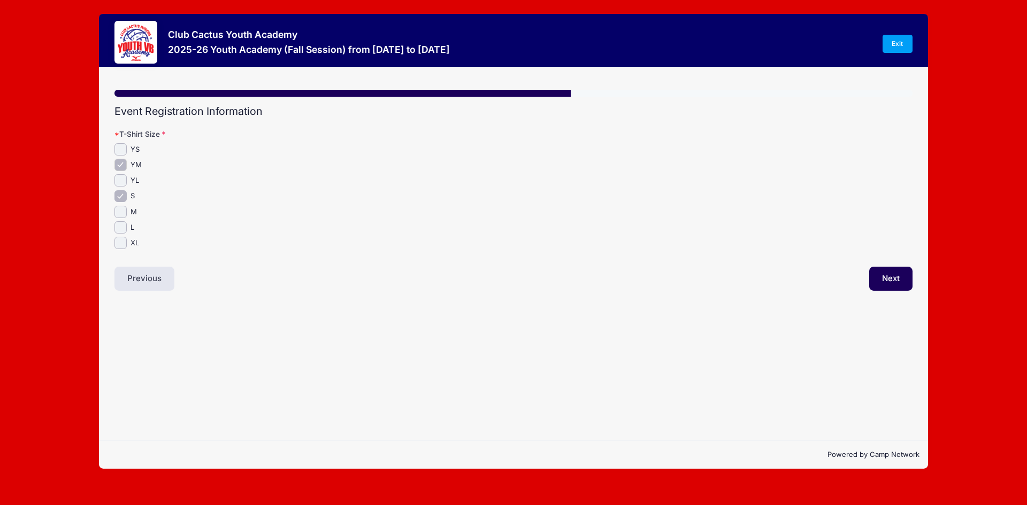
checkbox input "false"
click at [899, 280] on button "Next" at bounding box center [890, 279] width 43 height 25
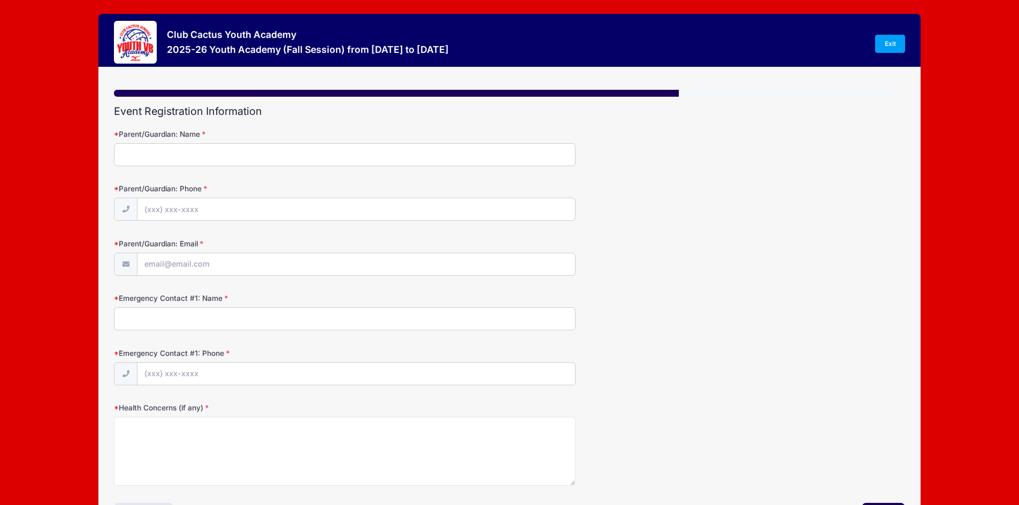
click at [204, 159] on input "Parent/Guardian: Name" at bounding box center [345, 154] width 462 height 23
type input "[PERSON_NAME]"
click at [203, 212] on input "Parent/Guardian: Phone" at bounding box center [356, 209] width 438 height 23
type input "[PHONE_NUMBER]"
click at [221, 263] on input "Parent/Guardian: Email" at bounding box center [356, 265] width 438 height 23
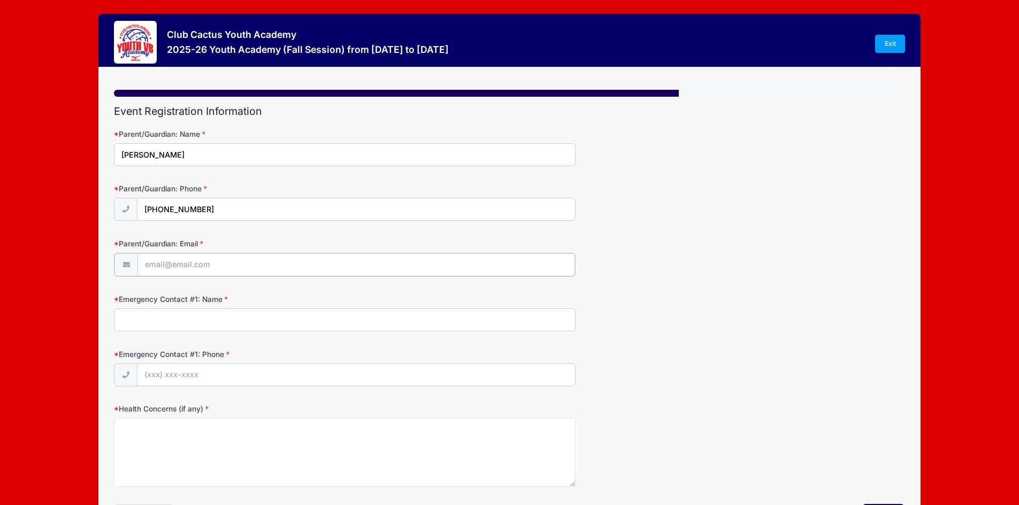
type input "[EMAIL_ADDRESS][DOMAIN_NAME]"
click at [229, 321] on input "Emergency Contact #1: Name" at bounding box center [345, 319] width 462 height 23
type input "[PERSON_NAME]"
click at [212, 378] on input "Emergency Contact #1: Phone" at bounding box center [356, 374] width 438 height 23
type input "[PHONE_NUMBER]"
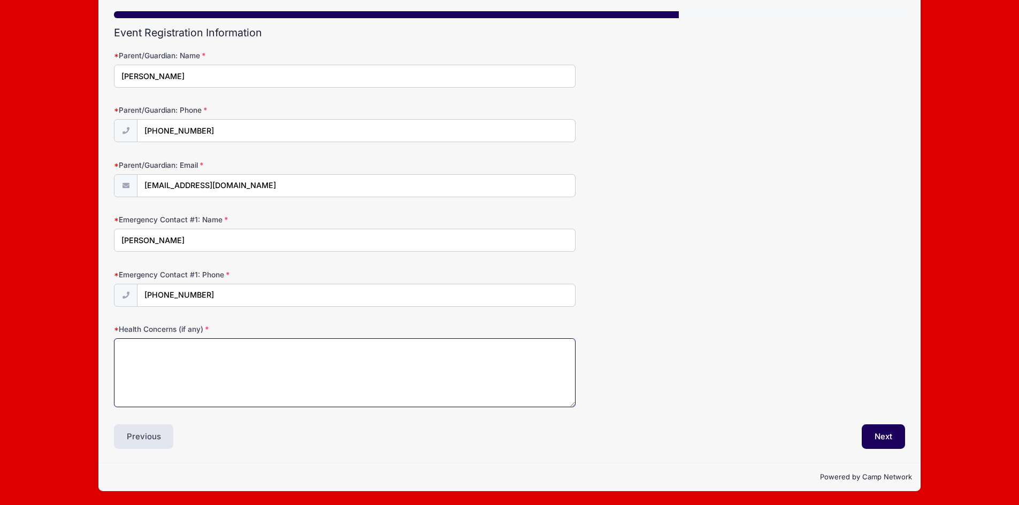
click at [429, 379] on textarea "Health Concerns (if any)" at bounding box center [345, 373] width 462 height 69
type textarea "na"
click at [792, 360] on div "Health Concerns (if any) na" at bounding box center [509, 365] width 791 height 83
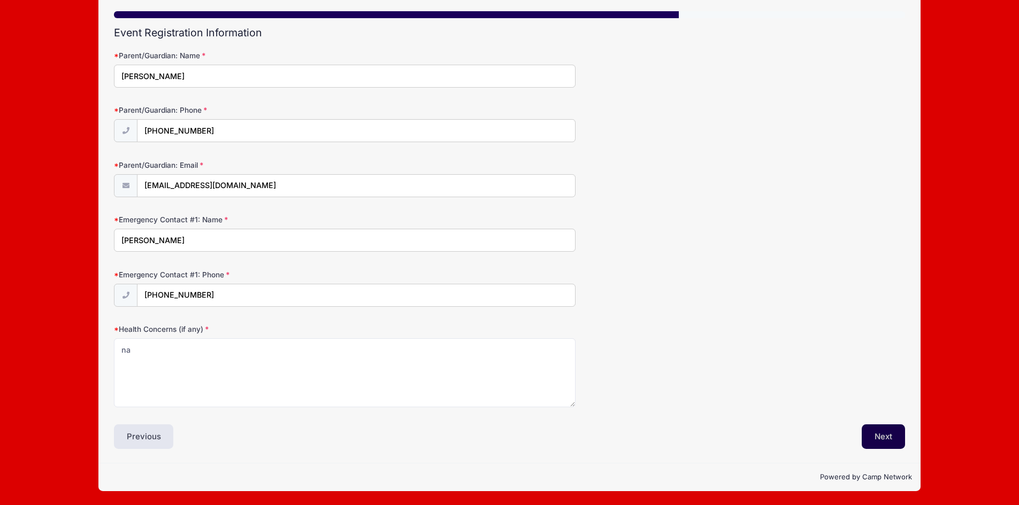
click at [873, 435] on button "Next" at bounding box center [883, 437] width 43 height 25
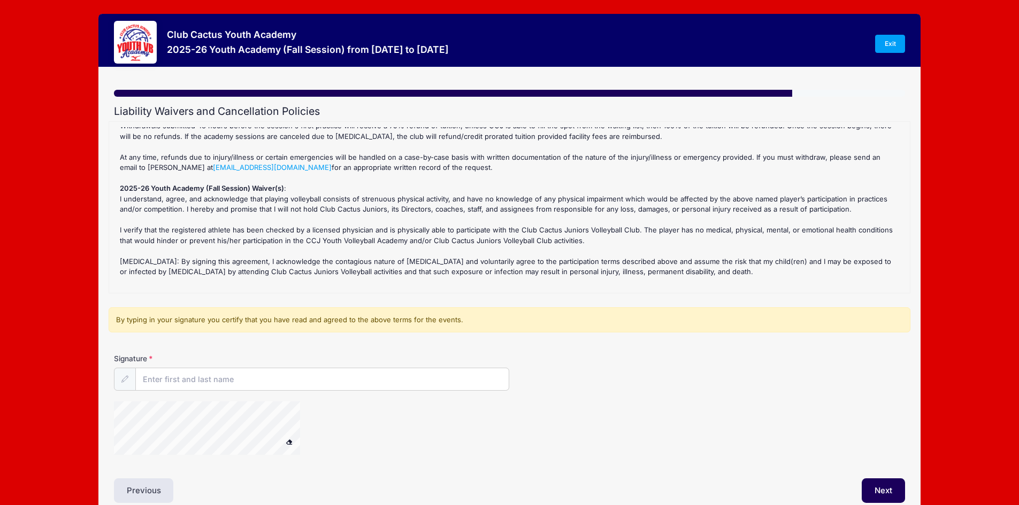
scroll to position [53, 0]
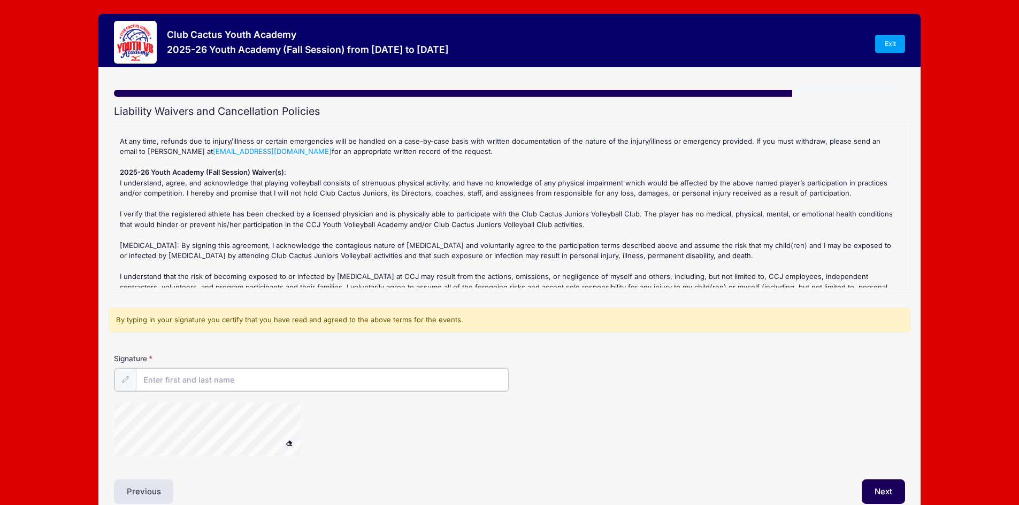
click at [195, 384] on input "Signature" at bounding box center [322, 380] width 373 height 23
click at [334, 443] on div at bounding box center [377, 431] width 527 height 57
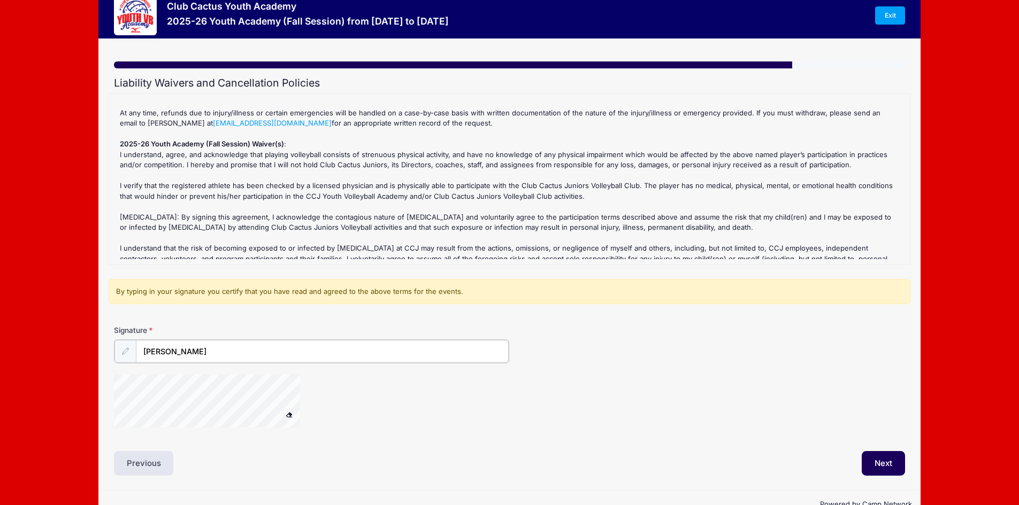
scroll to position [55, 0]
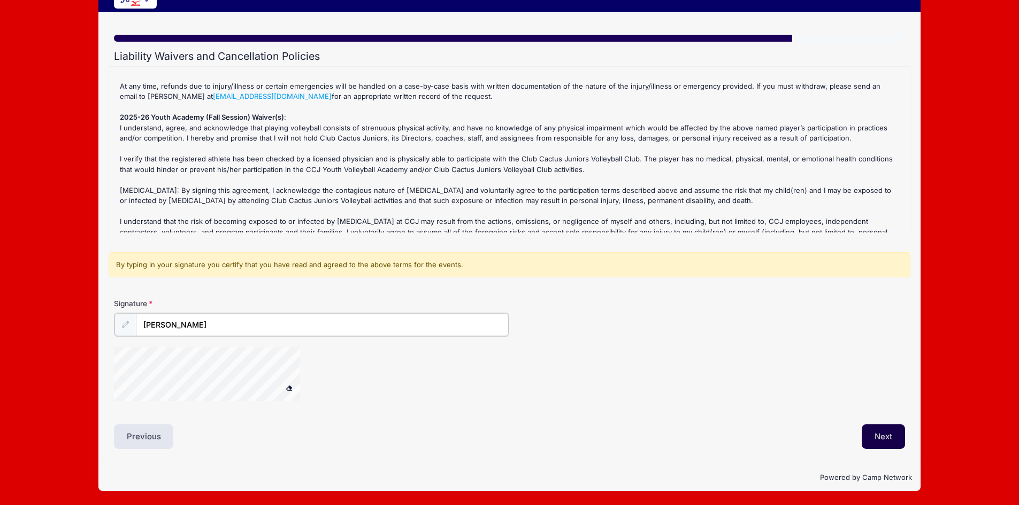
type input "[PERSON_NAME]"
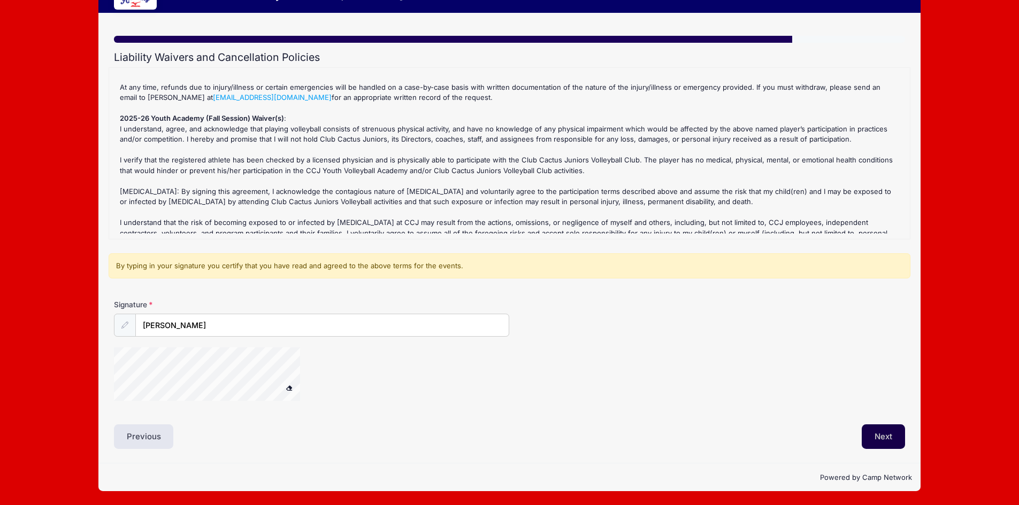
scroll to position [54, 0]
click at [887, 444] on button "Next" at bounding box center [883, 437] width 43 height 25
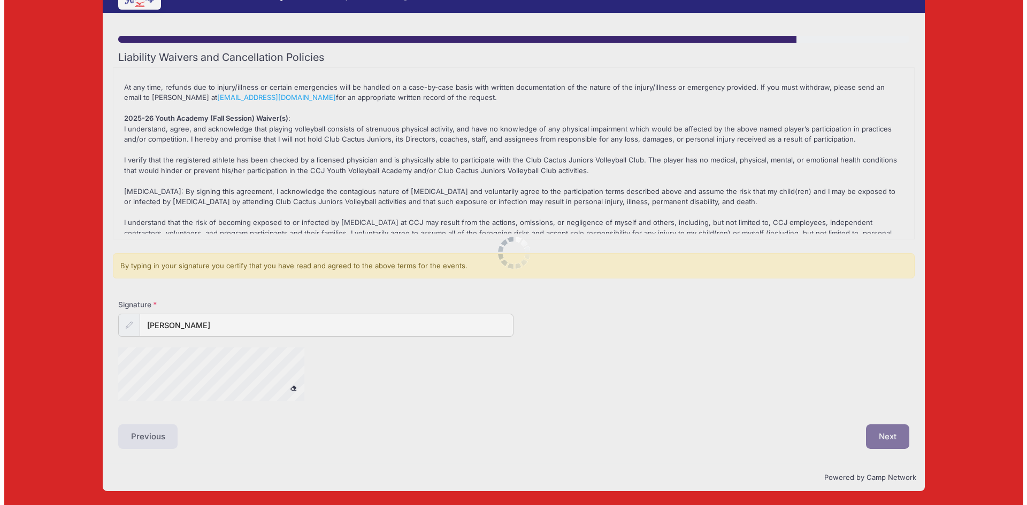
scroll to position [0, 0]
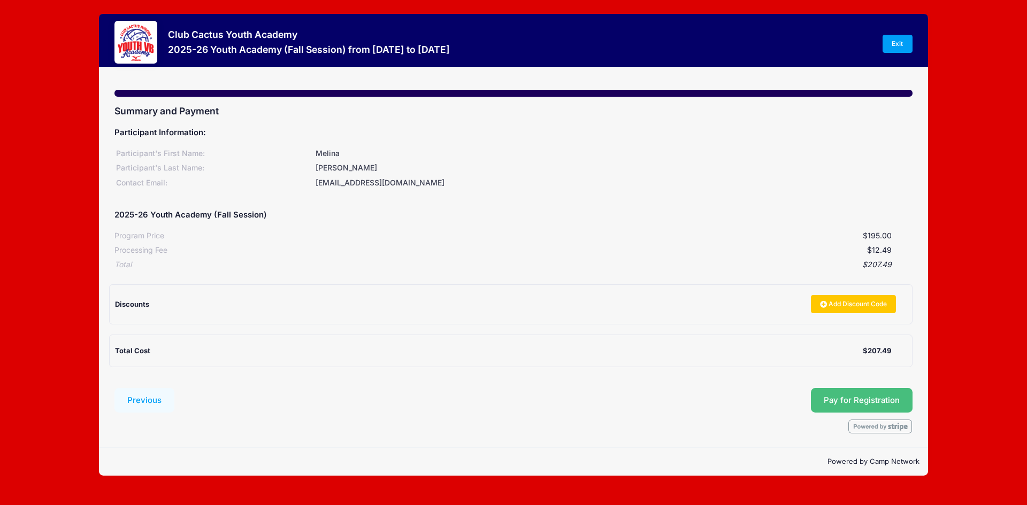
click at [893, 399] on button "Pay for Registration" at bounding box center [862, 400] width 102 height 25
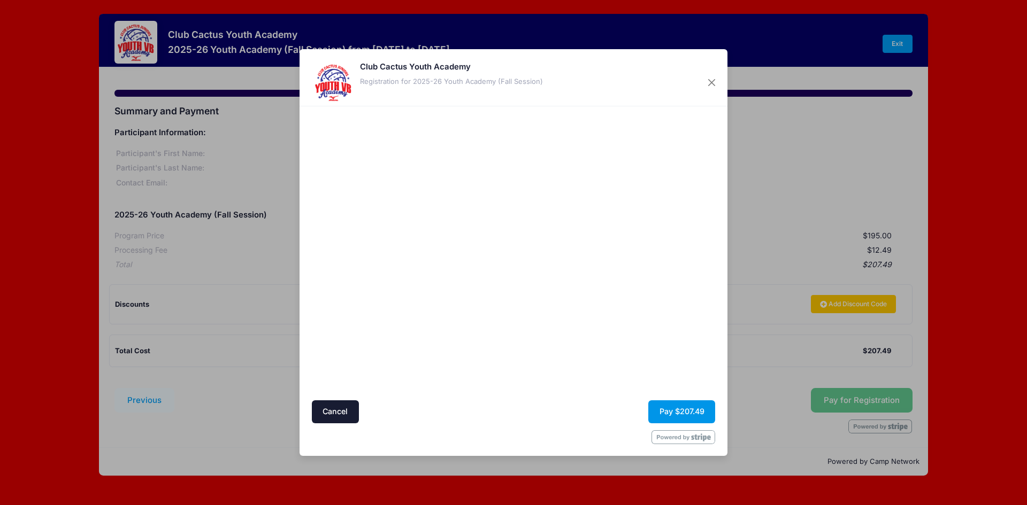
click at [700, 409] on button "Pay $207.49" at bounding box center [681, 412] width 67 height 23
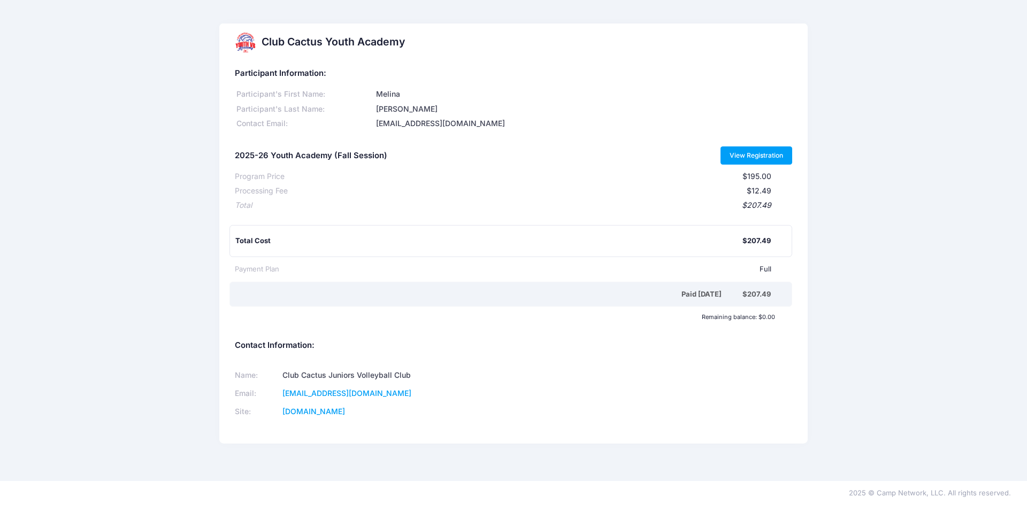
click at [737, 154] on link "View Registration" at bounding box center [756, 156] width 72 height 18
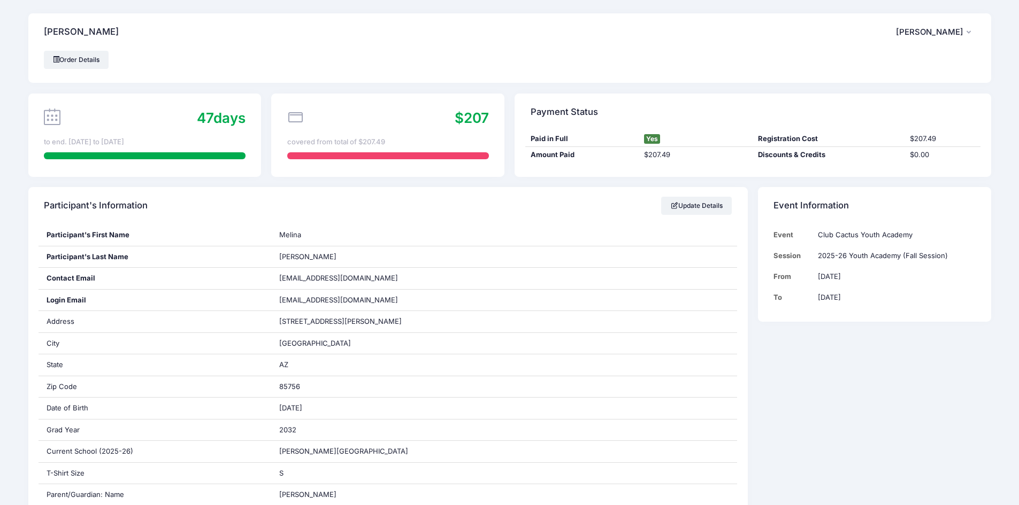
click at [680, 40] on div "Sanchez, Melina CN Cereza Norris My Account Logout" at bounding box center [509, 31] width 963 height 37
click at [957, 30] on span "[PERSON_NAME]" at bounding box center [929, 32] width 67 height 10
click at [869, 89] on link "Logout" at bounding box center [909, 89] width 124 height 20
